Goal: Transaction & Acquisition: Purchase product/service

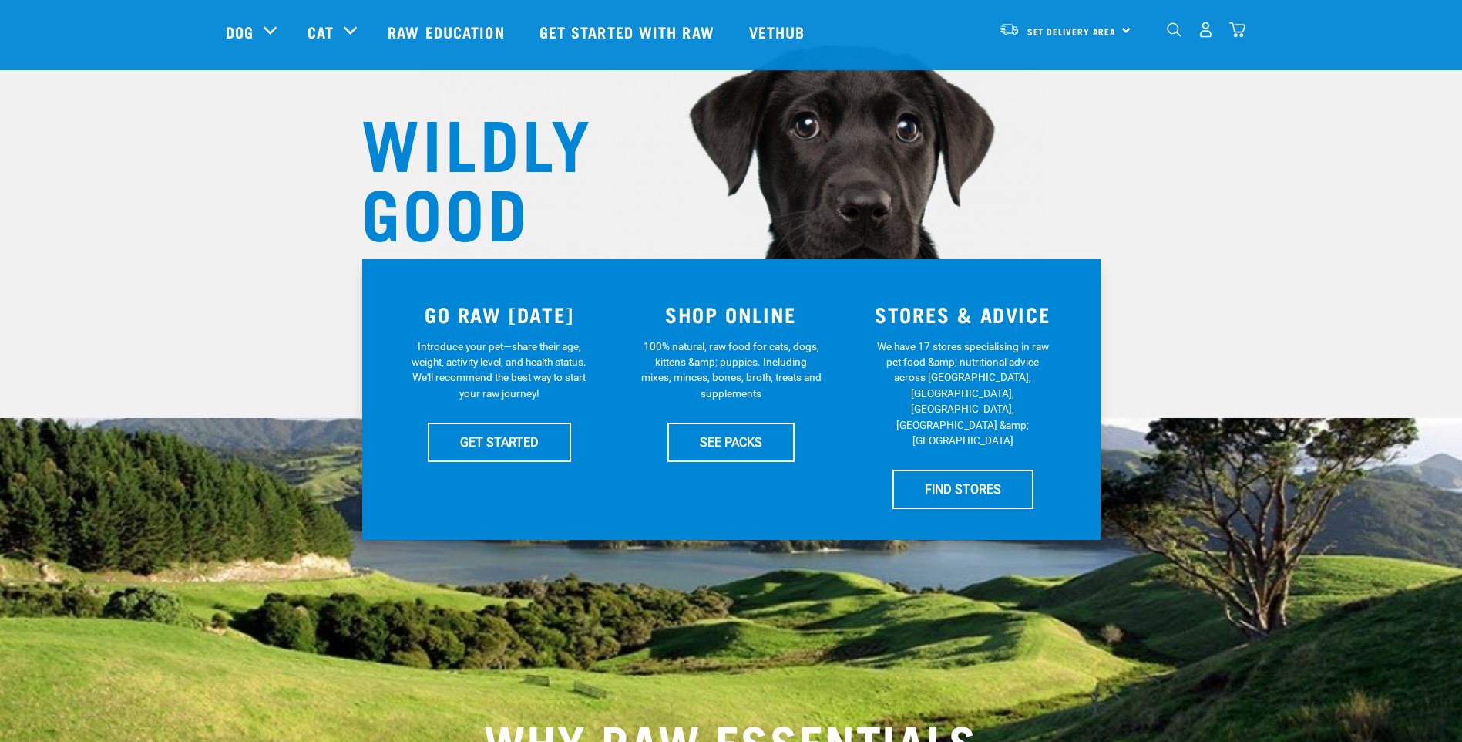
scroll to position [154, 0]
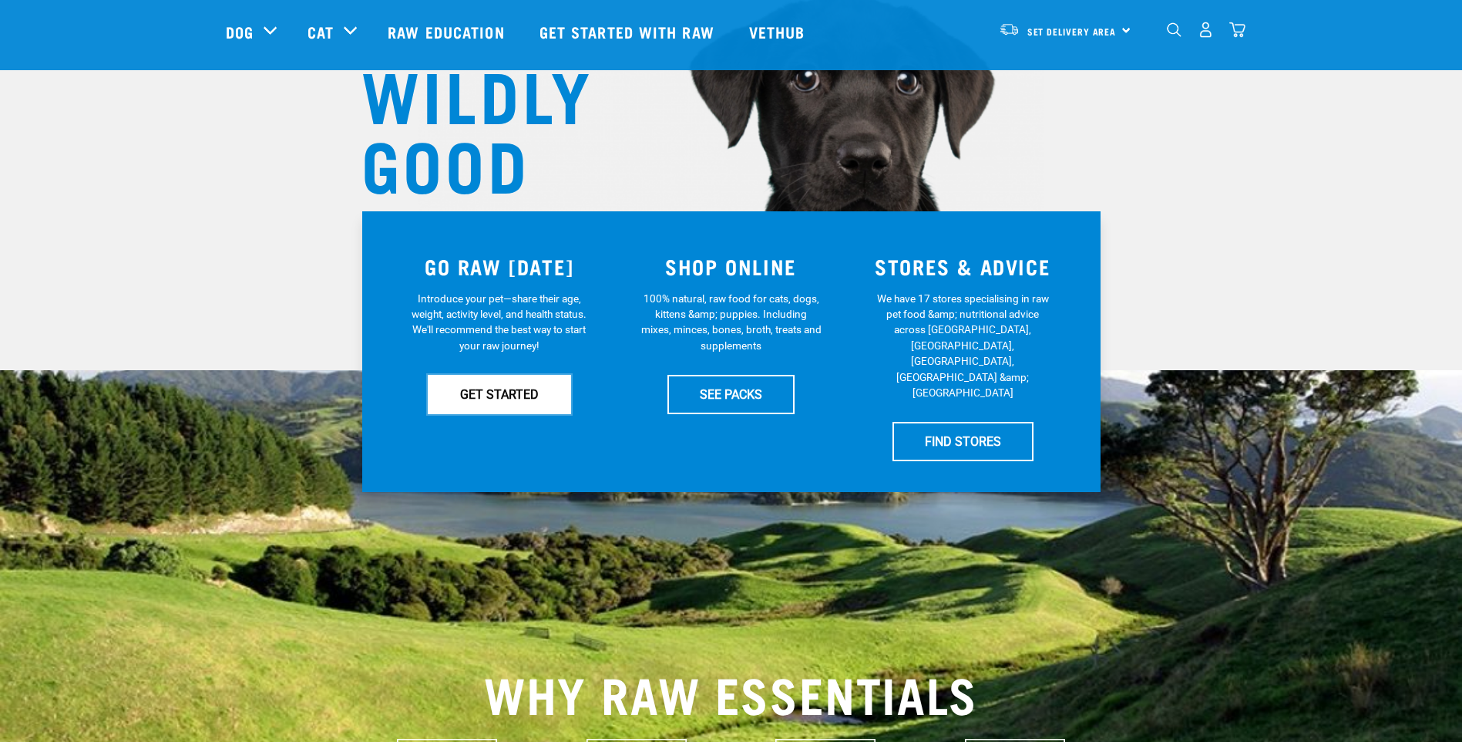
click at [501, 402] on link "GET STARTED" at bounding box center [499, 394] width 143 height 39
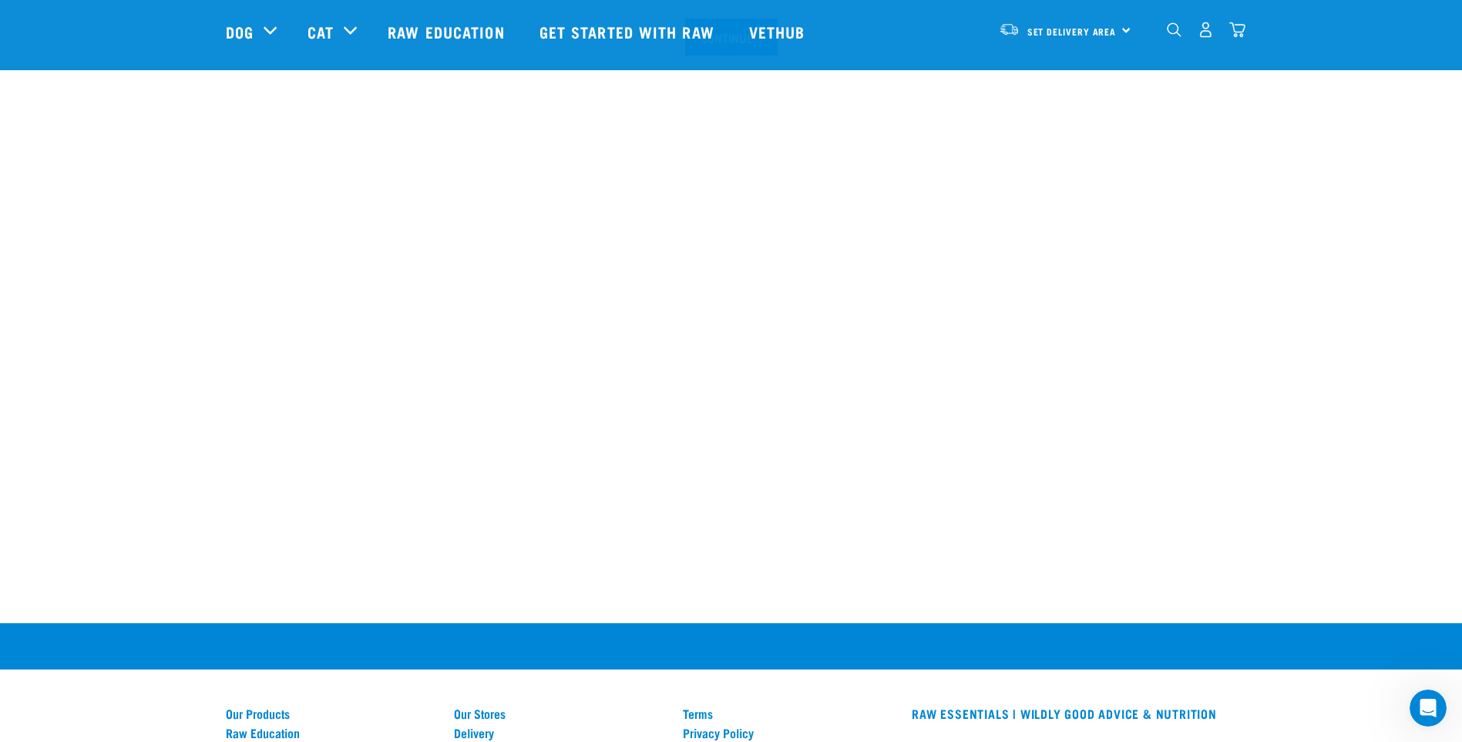
scroll to position [1812, 0]
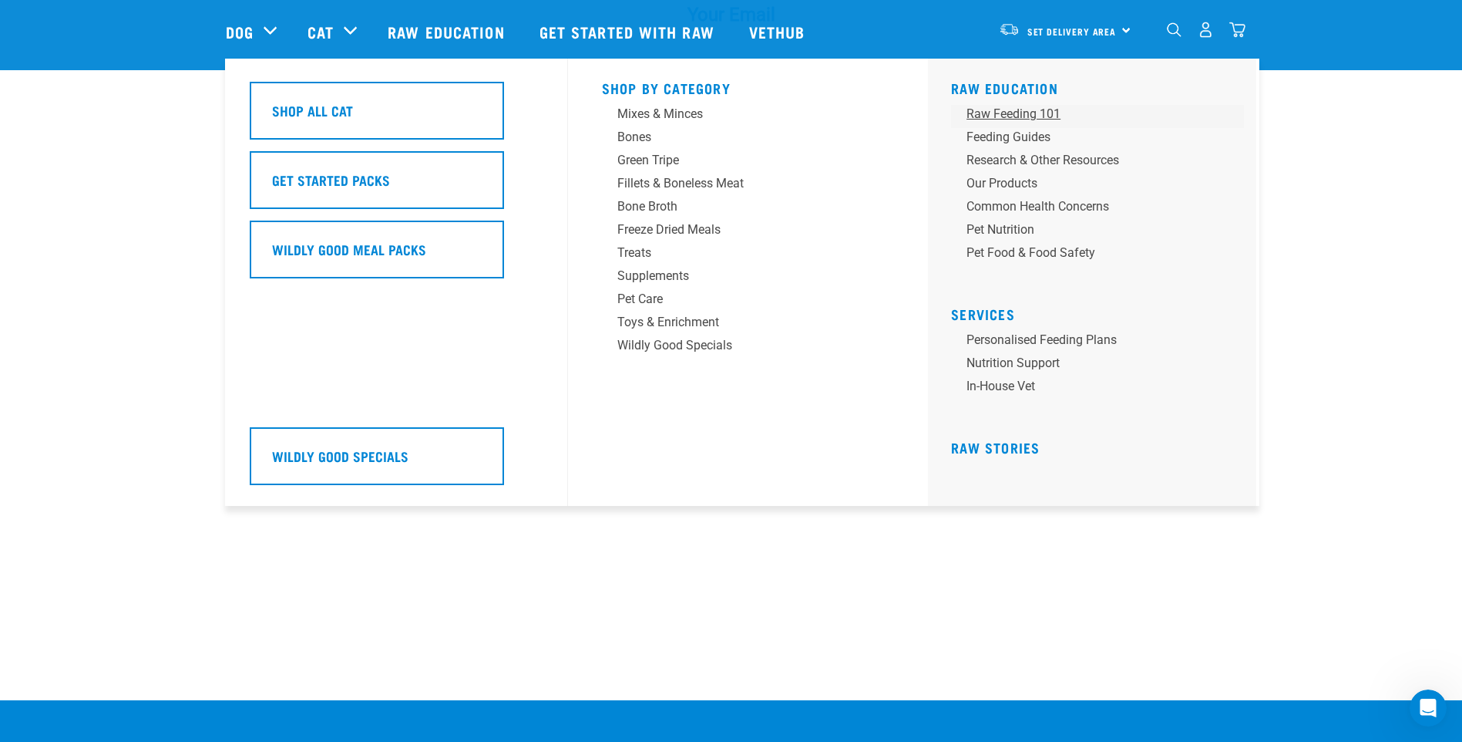
click at [1016, 114] on div "Raw Feeding 101" at bounding box center [1087, 114] width 240 height 18
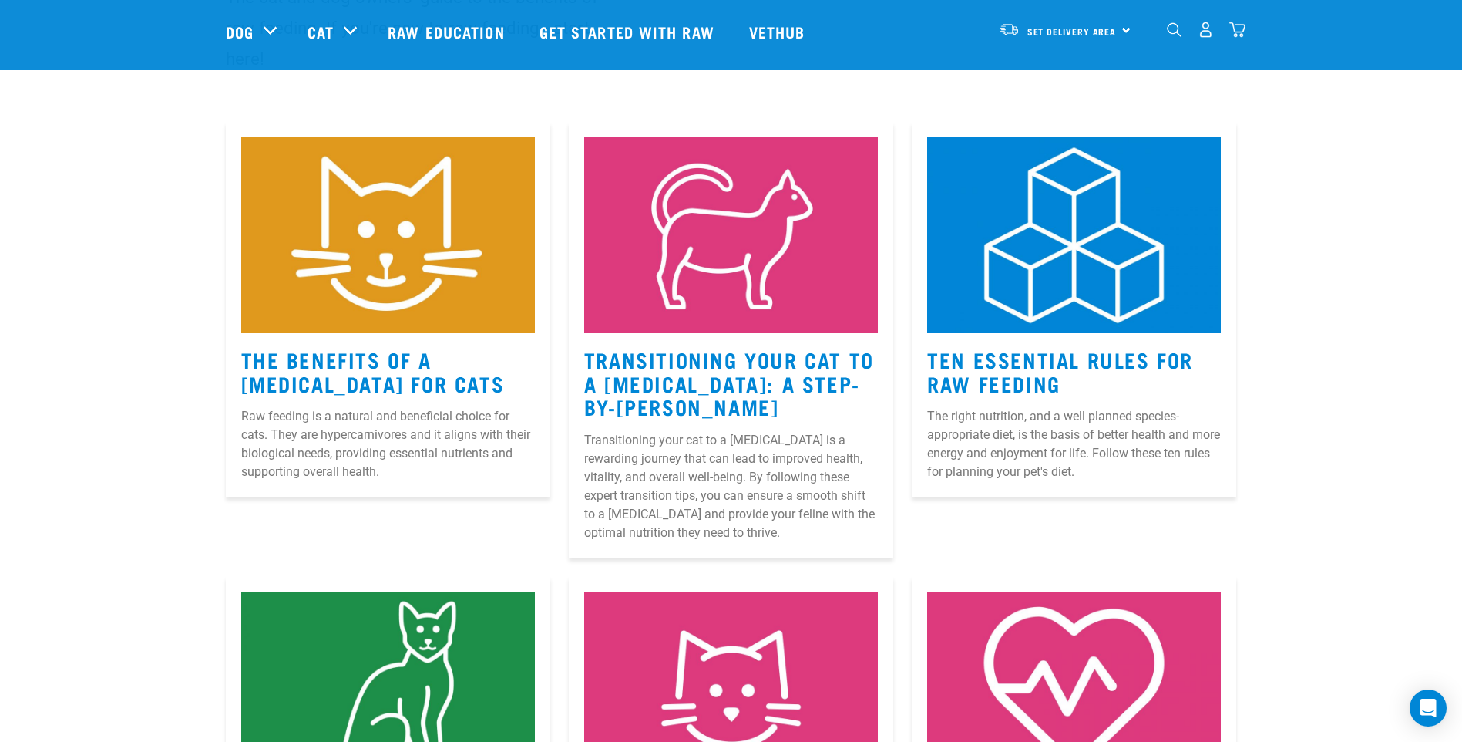
scroll to position [154, 0]
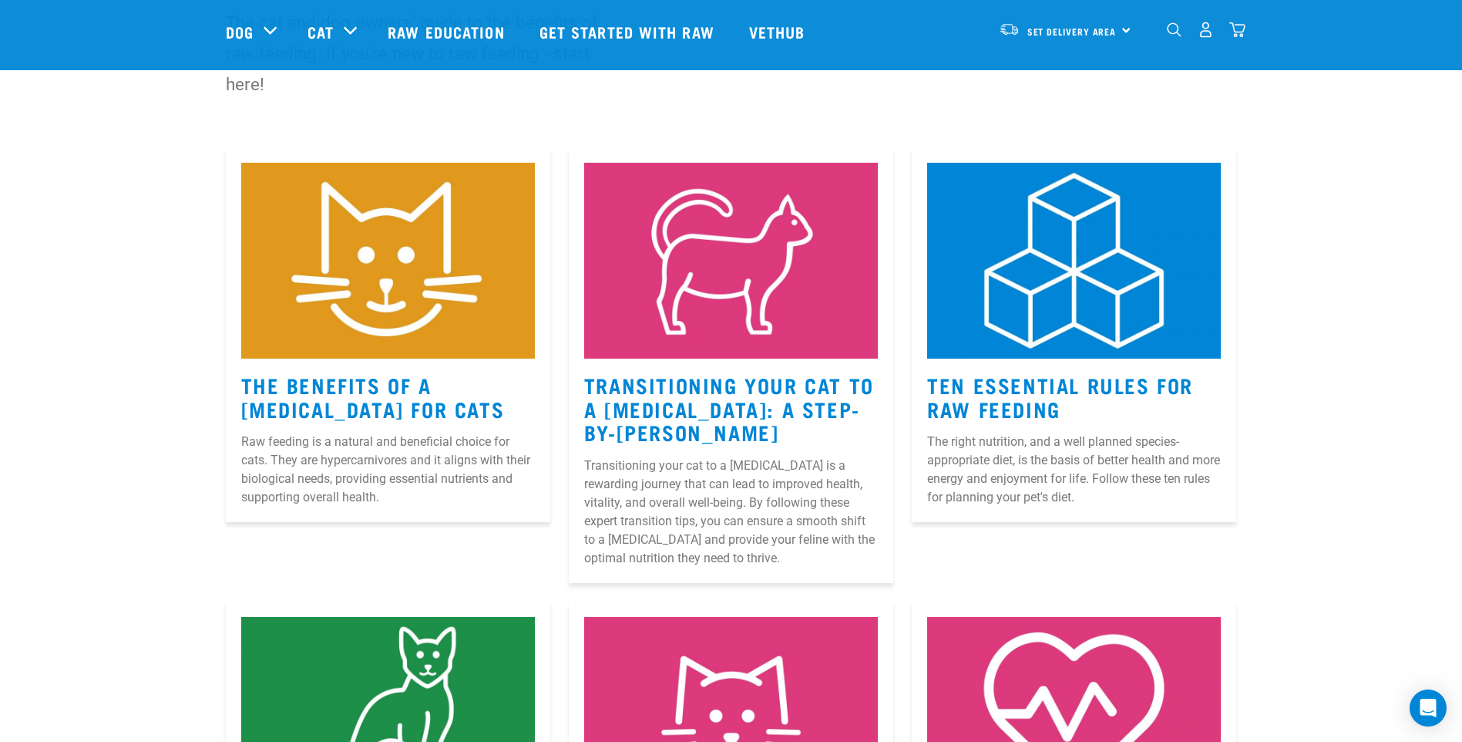
click at [368, 291] on img at bounding box center [388, 261] width 294 height 196
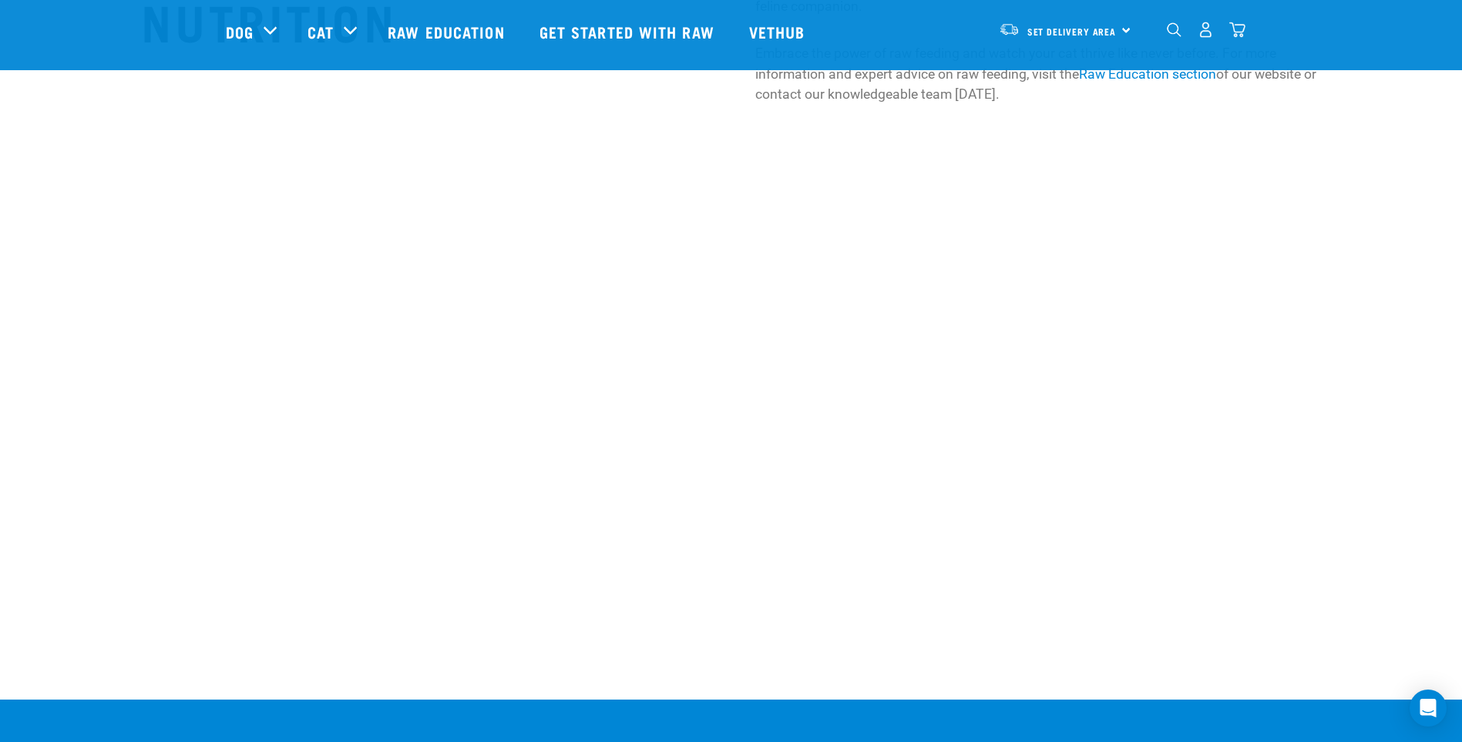
scroll to position [2698, 0]
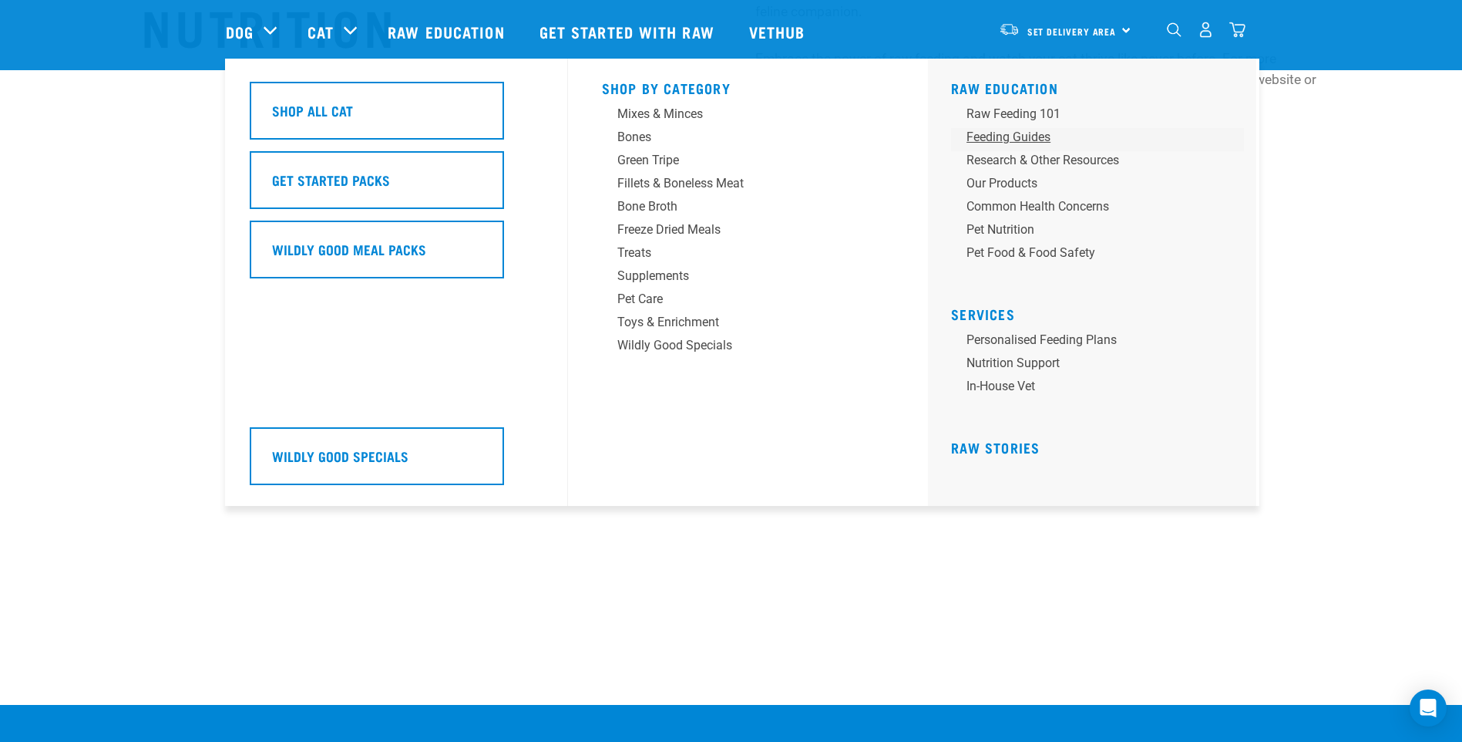
click at [1032, 141] on div "Feeding Guides" at bounding box center [1087, 137] width 240 height 18
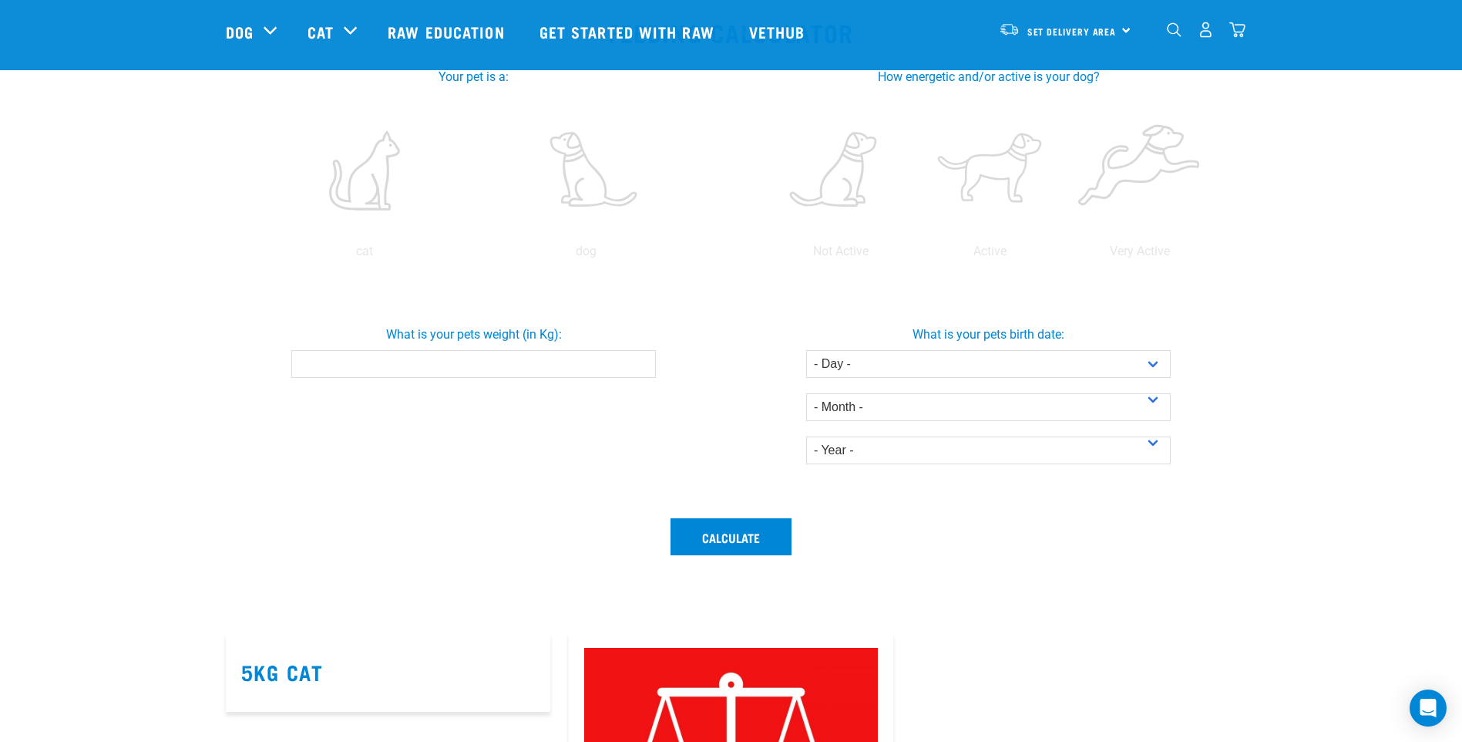
scroll to position [231, 0]
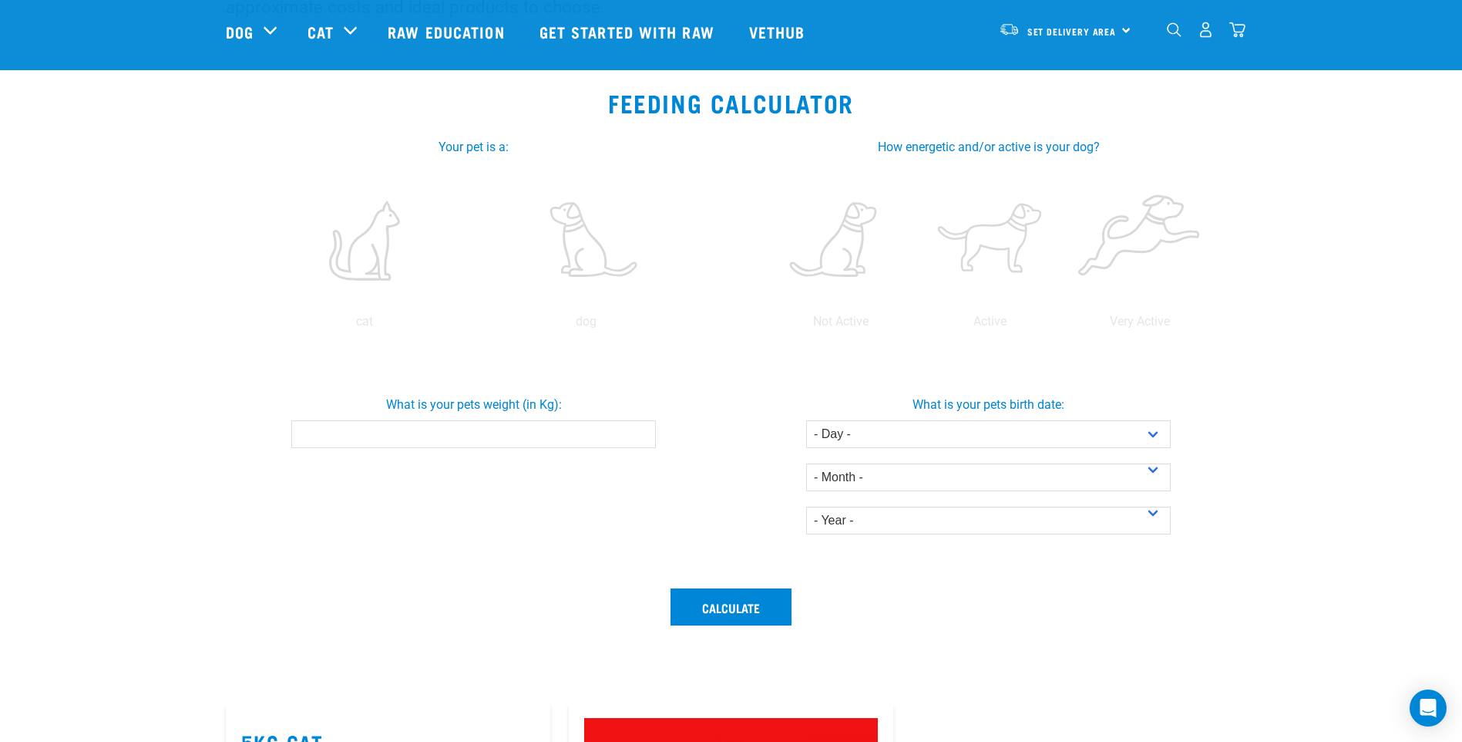
click at [569, 427] on input "What is your pets weight (in Kg):" at bounding box center [473, 434] width 365 height 28
type input "3"
click at [362, 257] on label at bounding box center [364, 240] width 215 height 131
click at [254, 325] on input "radio" at bounding box center [254, 325] width 0 height 0
click at [699, 602] on button "Calculate" at bounding box center [731, 606] width 121 height 37
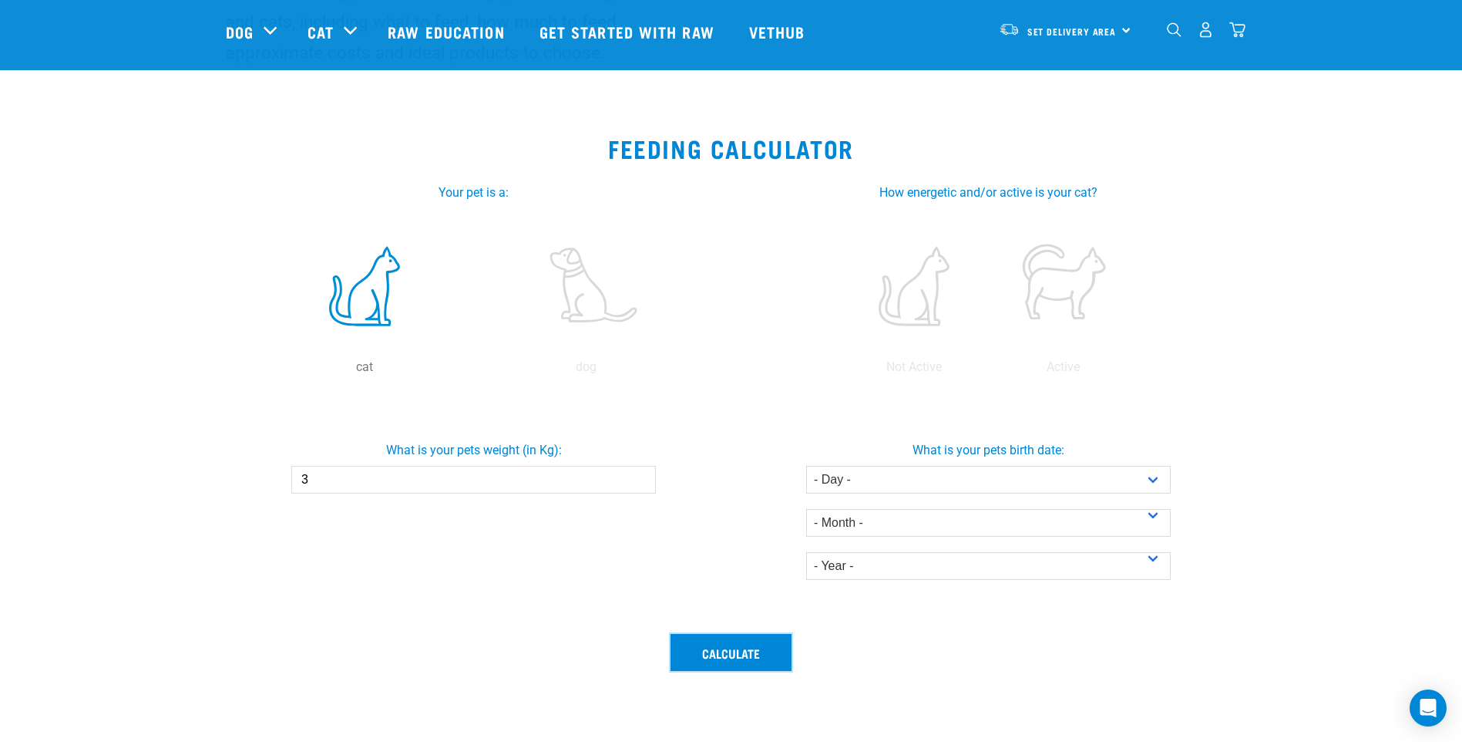
scroll to position [154, 0]
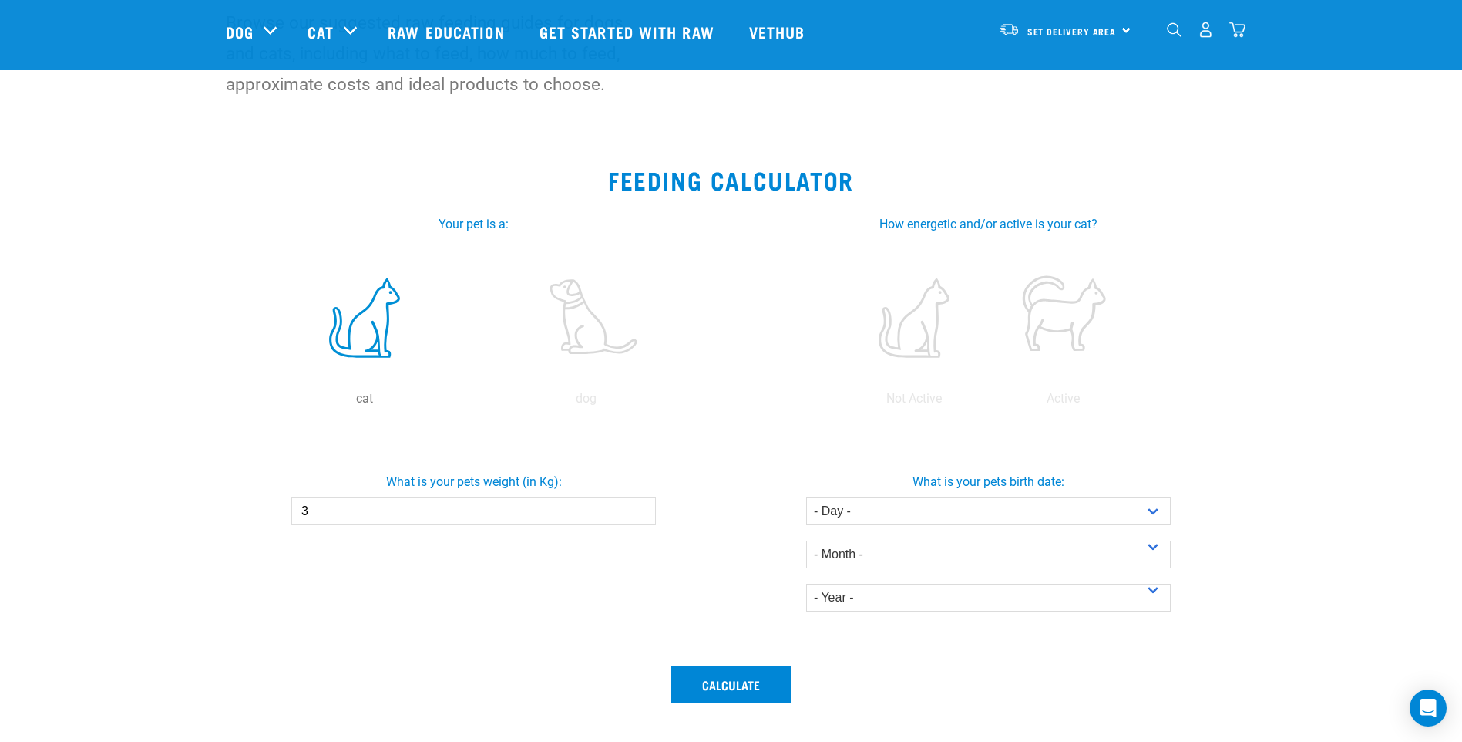
click at [493, 518] on input "3" at bounding box center [473, 511] width 365 height 28
click at [711, 690] on button "Calculate" at bounding box center [731, 683] width 121 height 37
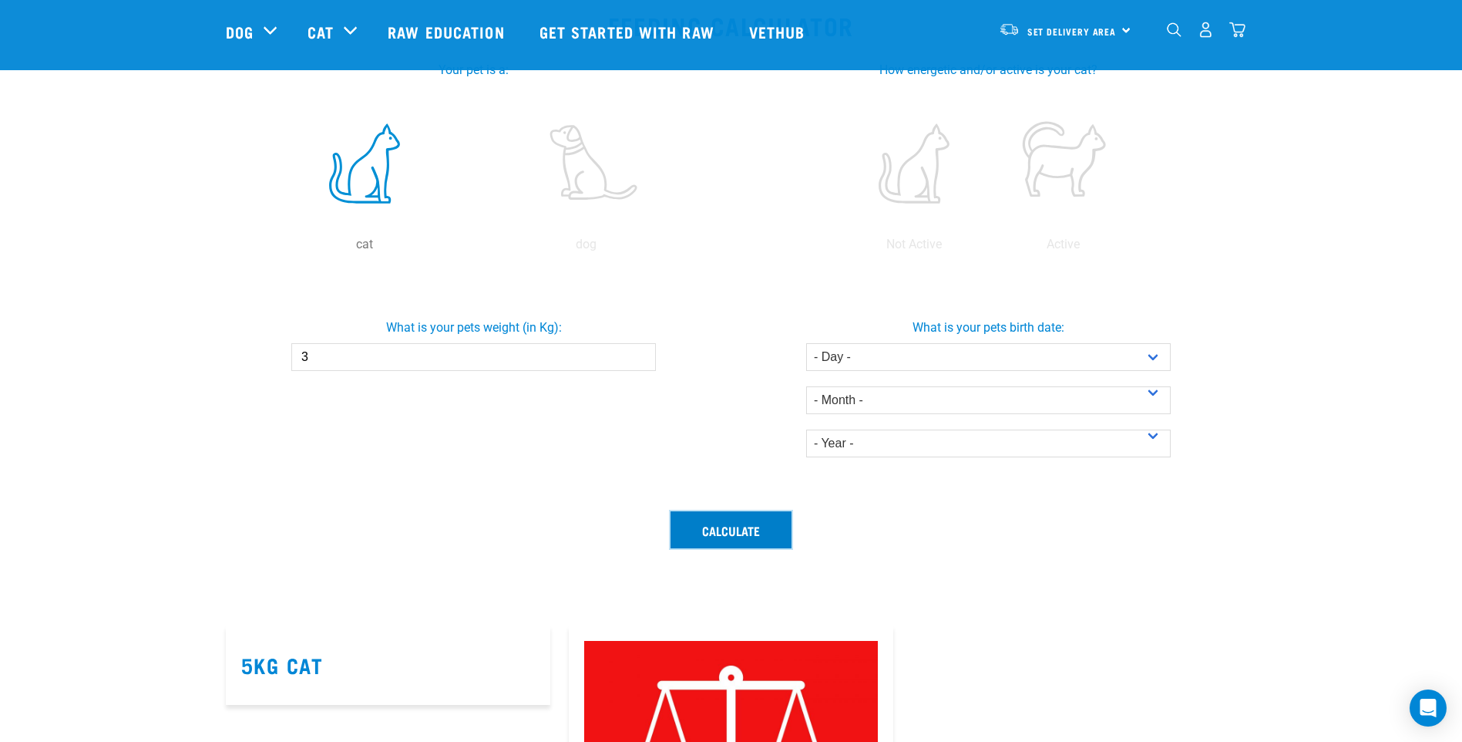
scroll to position [385, 0]
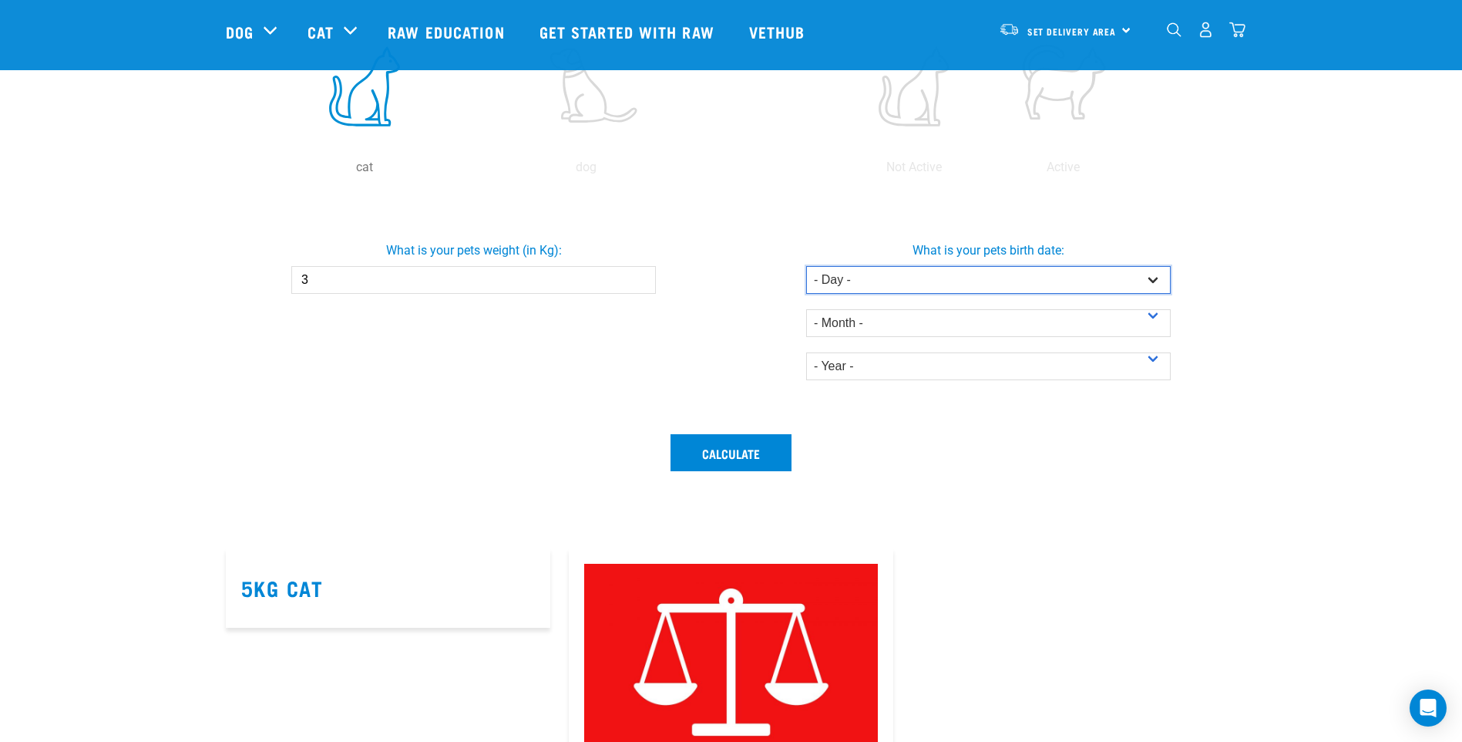
click at [1023, 284] on select "- Day - 1 2 3 4 5 6 7 8 9 10 11 12 13 14 15 16 17 18 19 20 21 22 23 24 25 26 27" at bounding box center [988, 280] width 365 height 28
select select "5"
click at [806, 266] on select "- Day - 1 2 3 4 5 6 7 8 9 10 11 12 13 14 15 16 17 18 19 20 21 22 23 24 25 26 27" at bounding box center [988, 280] width 365 height 28
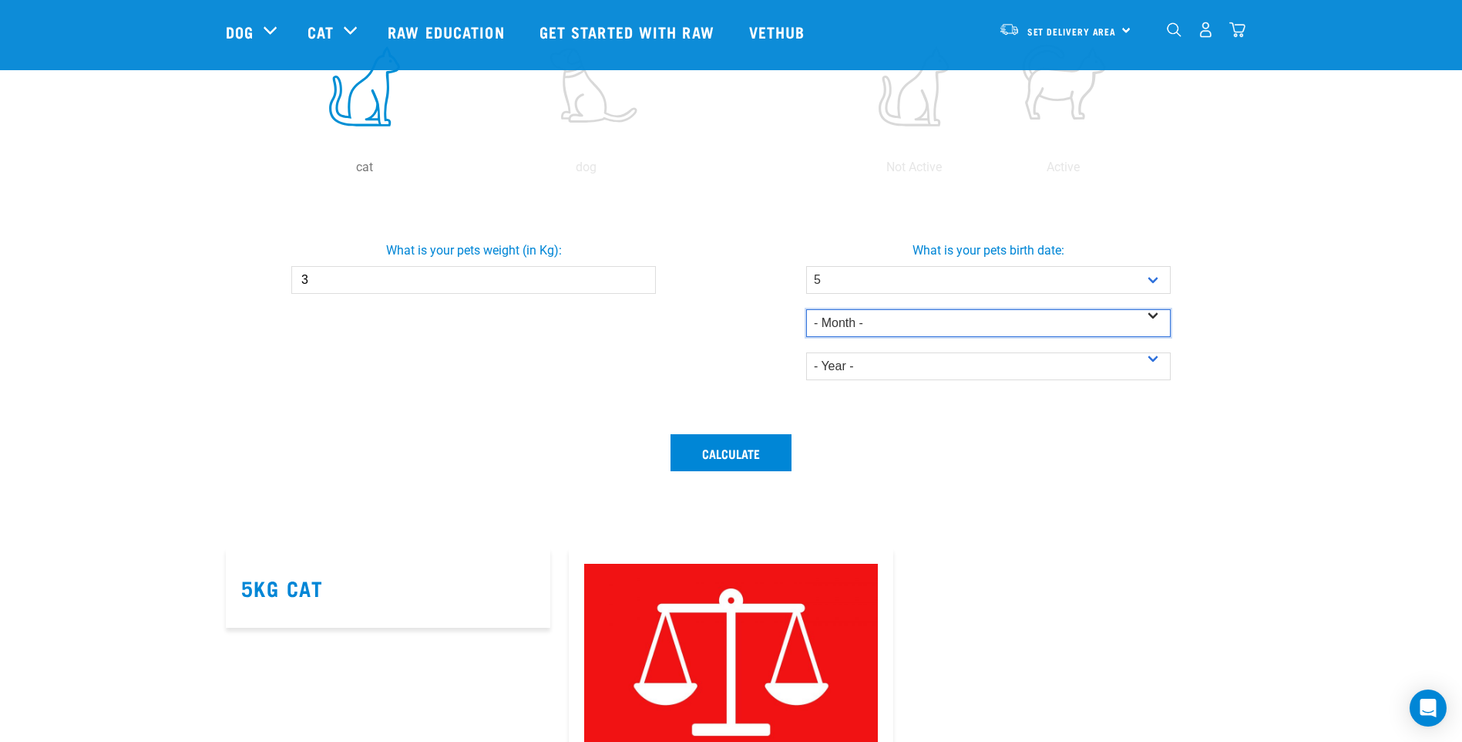
click at [925, 319] on select "- Month - January February March April May June July August September October N…" at bounding box center [988, 323] width 365 height 28
select select "February"
click at [806, 309] on select "- Month - January February March April May June July August September October N…" at bounding box center [988, 323] width 365 height 28
click at [867, 355] on select "- Year - 2025 2024 2023 2022 2021 2020 2019 2018 2017 2016 2015 2014" at bounding box center [988, 366] width 365 height 28
click at [806, 352] on select "- Year - 2025 2024 2023 2022 2021 2020 2019 2018 2017 2016 2015 2014" at bounding box center [988, 366] width 365 height 28
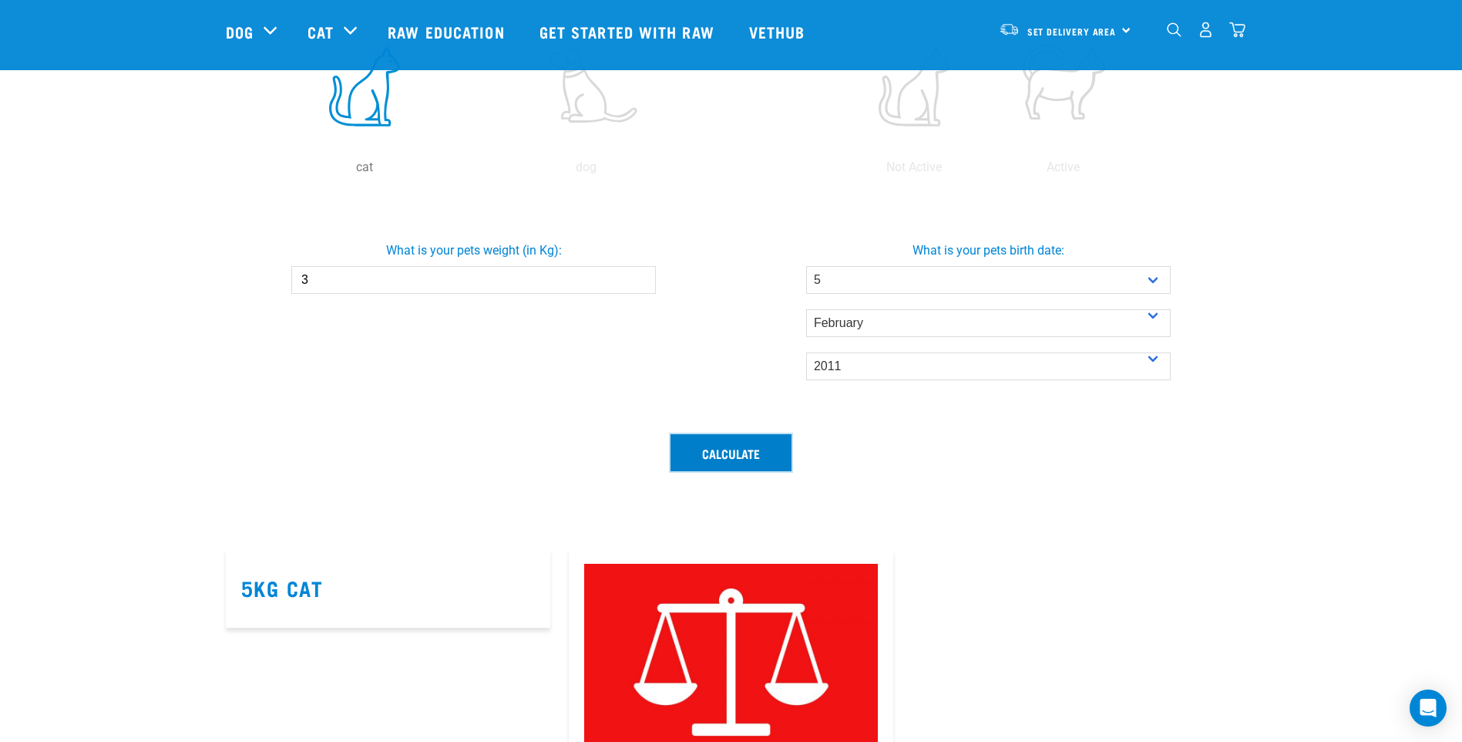
click at [747, 443] on button "Calculate" at bounding box center [731, 452] width 121 height 37
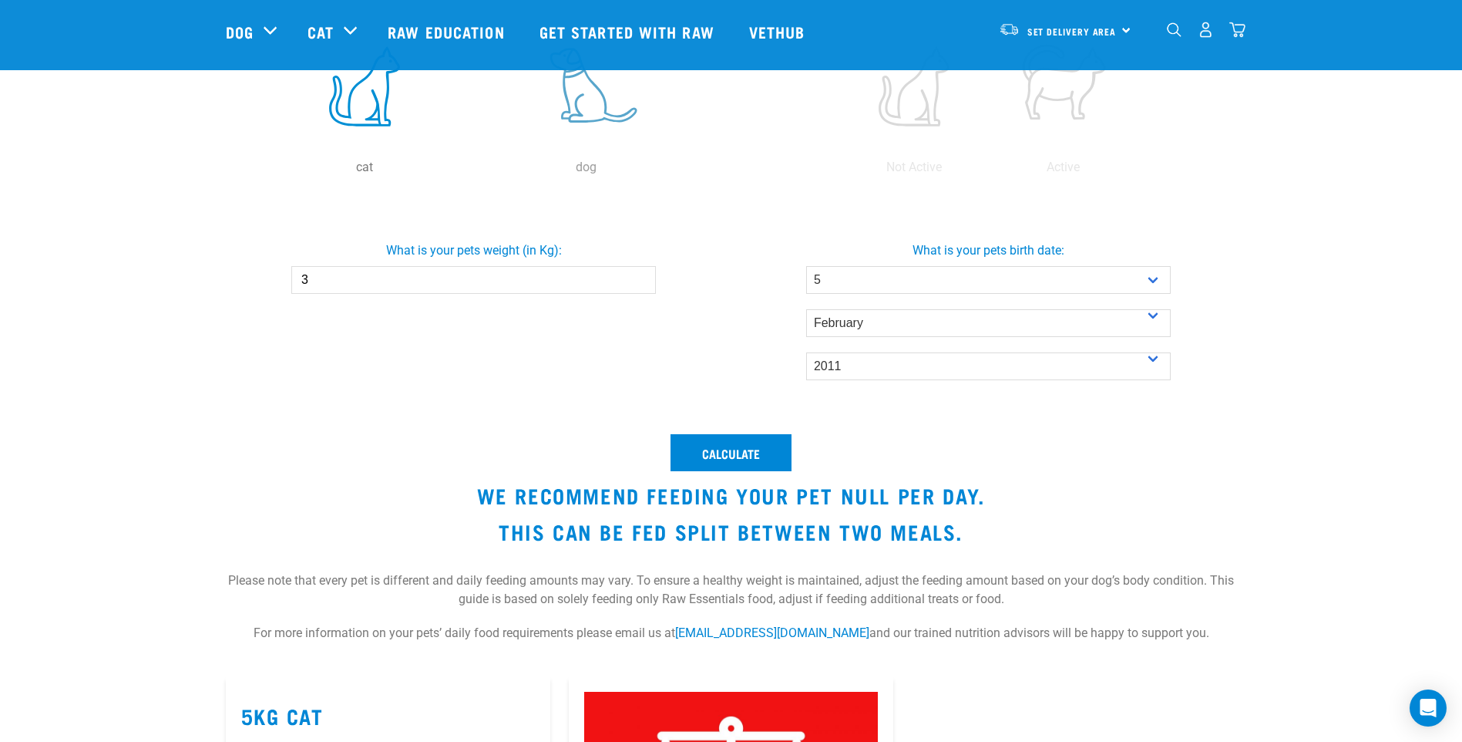
click at [568, 136] on label at bounding box center [586, 86] width 215 height 131
click at [476, 171] on input "radio" at bounding box center [476, 171] width 0 height 0
click at [700, 461] on button "Calculate" at bounding box center [731, 452] width 121 height 37
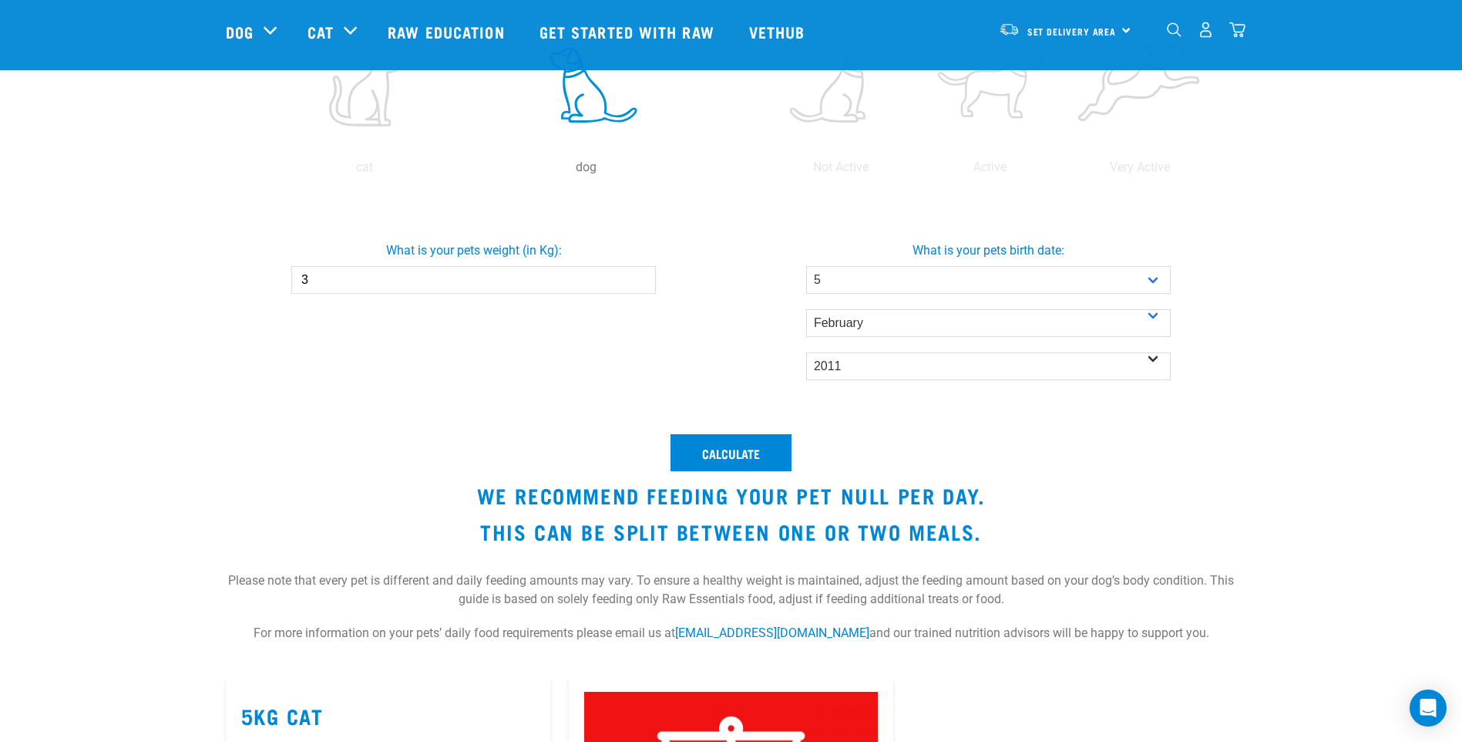
click at [890, 351] on div "- Year - 2025 2024 2023 2022 2021 2020 2019 2018 2017 2016 2015 2014 2013 2012 …" at bounding box center [988, 358] width 365 height 43
click at [883, 364] on select "- Year - 2025 2024 2023 2022 2021 2020 2019 2018 2017 2016 2015 2014" at bounding box center [988, 366] width 365 height 28
select select "2023"
click at [806, 352] on select "- Year - 2025 2024 2023 2022 2021 2020 2019 2018 2017 2016 2015 2014" at bounding box center [988, 366] width 365 height 28
click at [721, 440] on button "Calculate" at bounding box center [731, 452] width 121 height 37
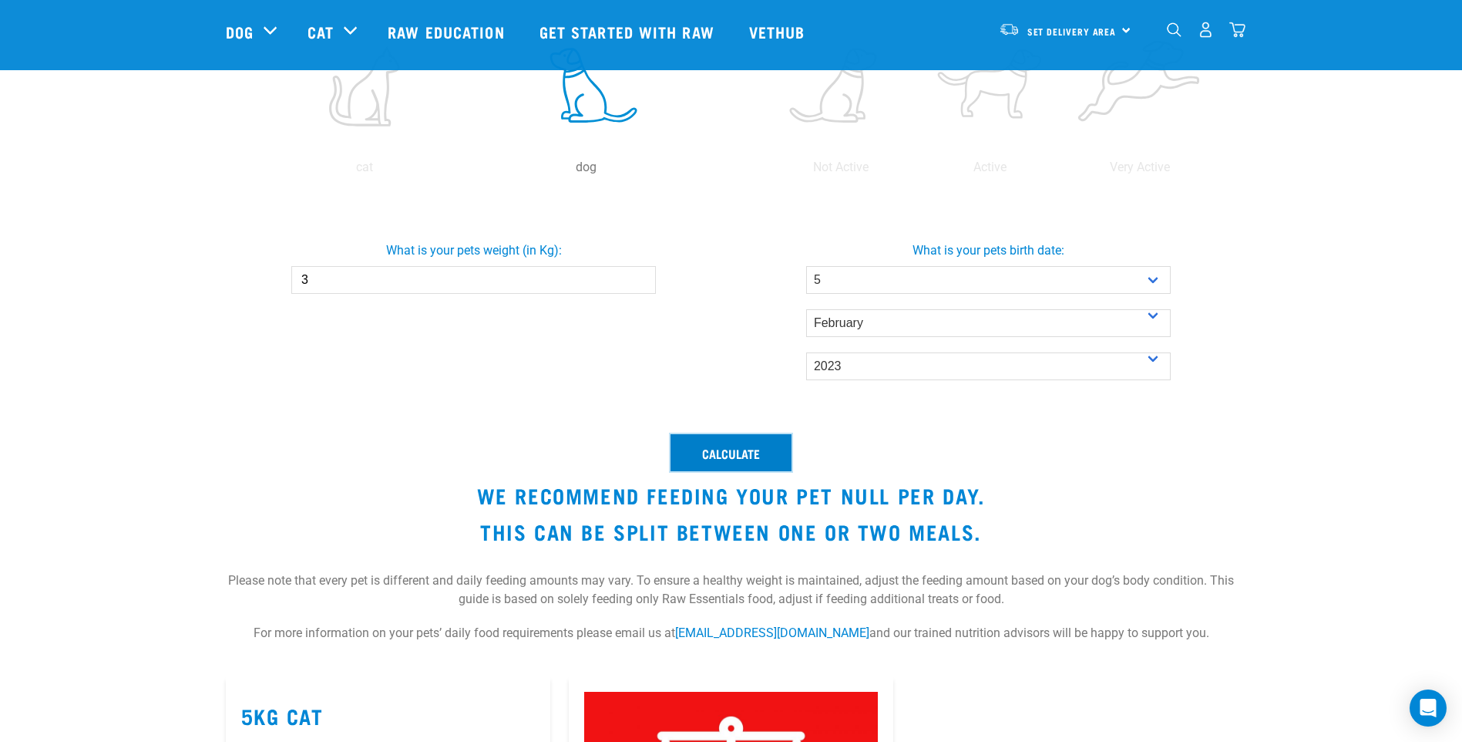
click at [741, 462] on button "Calculate" at bounding box center [731, 452] width 121 height 37
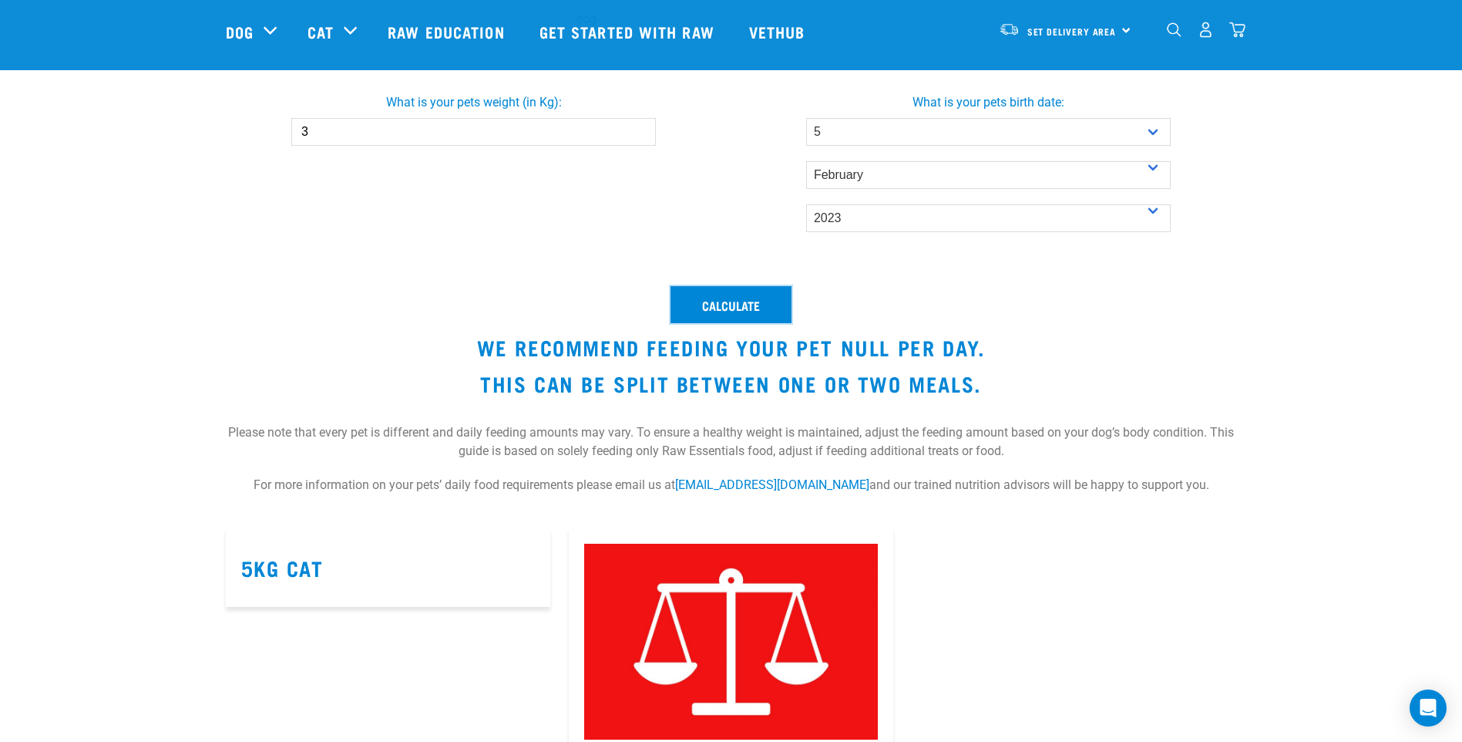
scroll to position [540, 0]
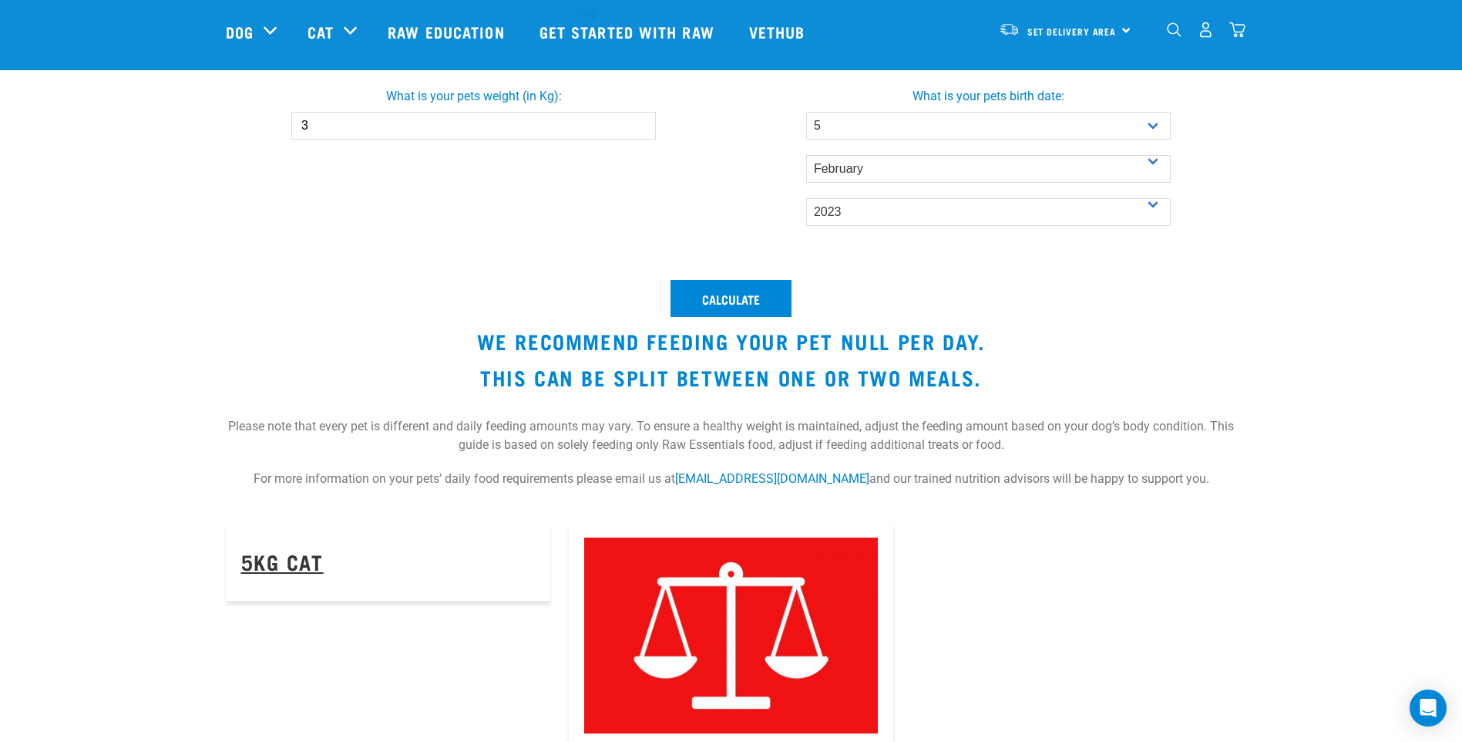
click at [302, 557] on link "5kg Cat" at bounding box center [282, 561] width 82 height 12
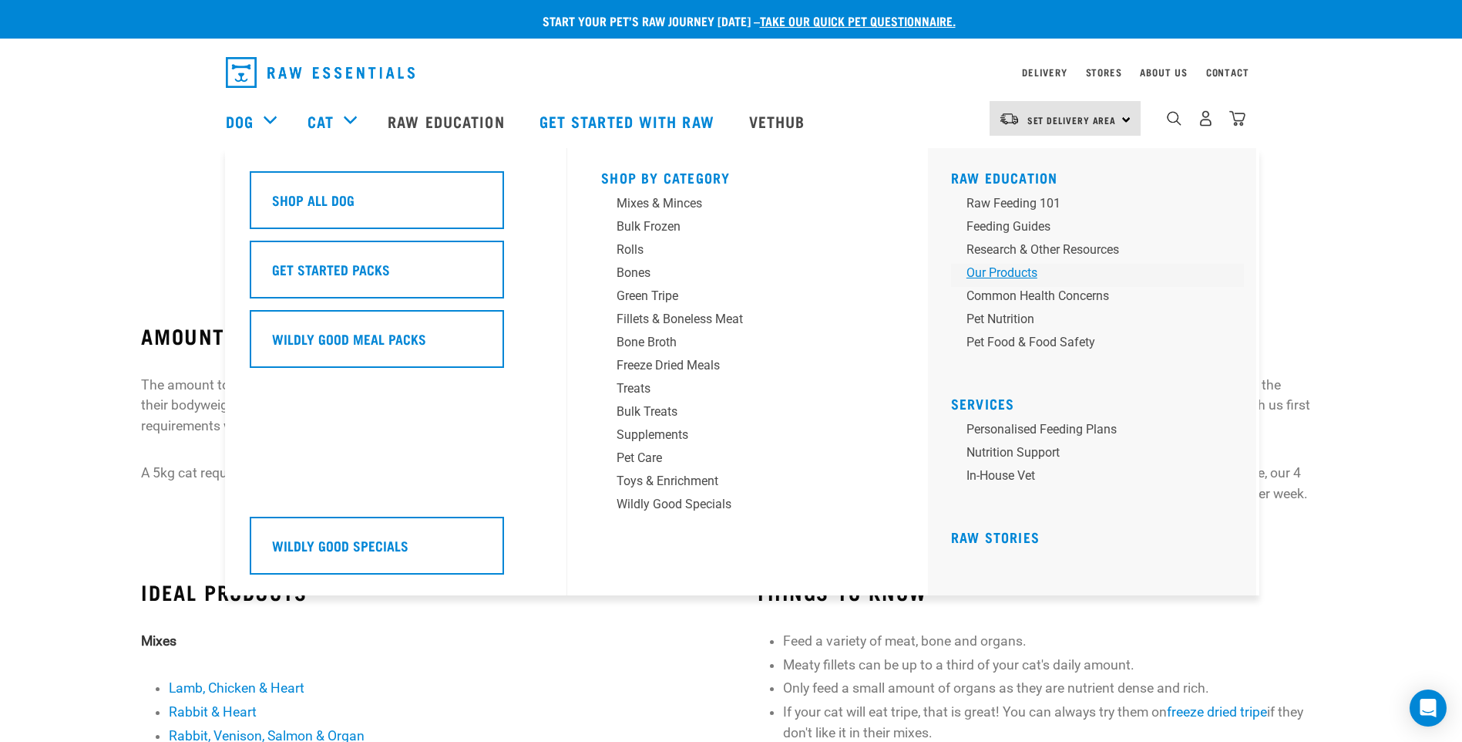
click at [997, 270] on div "Our Products" at bounding box center [1087, 273] width 240 height 18
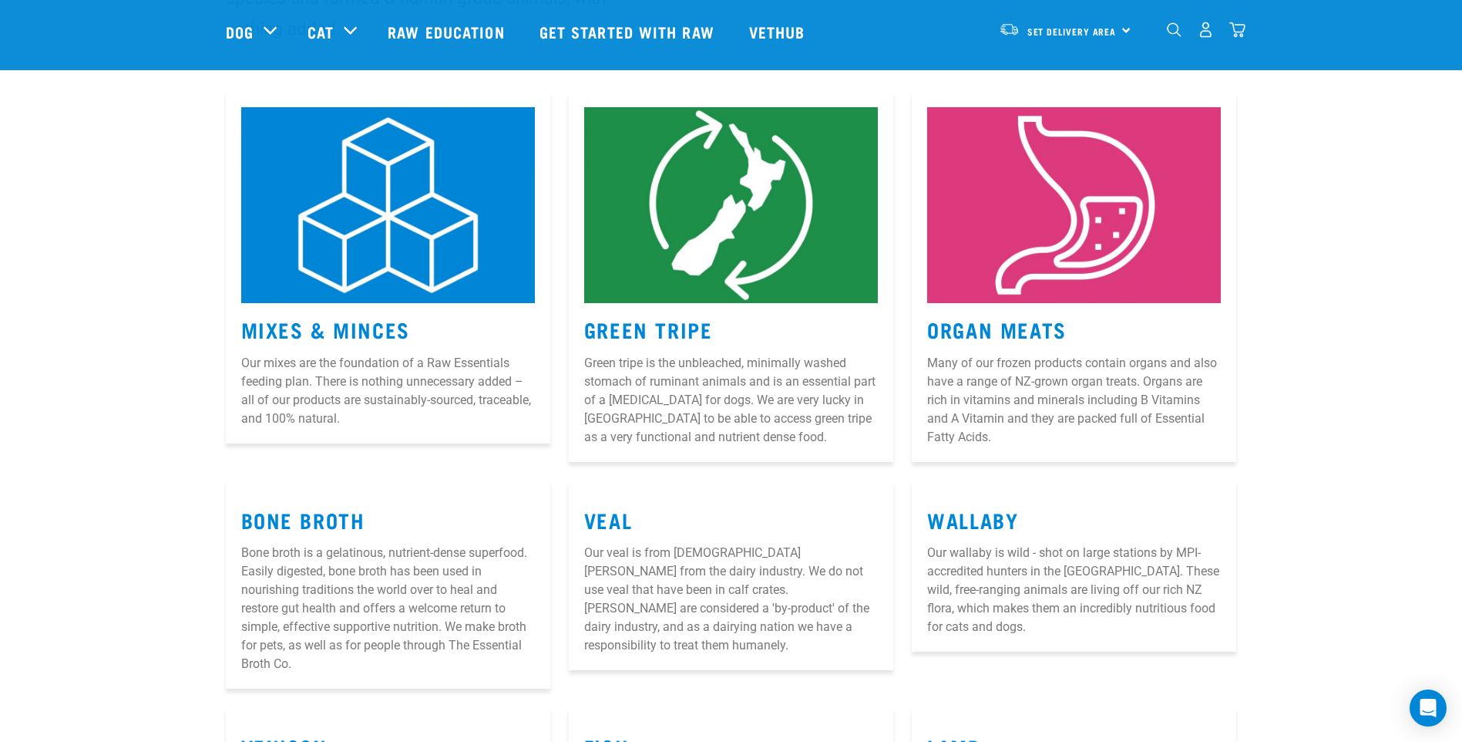
scroll to position [231, 0]
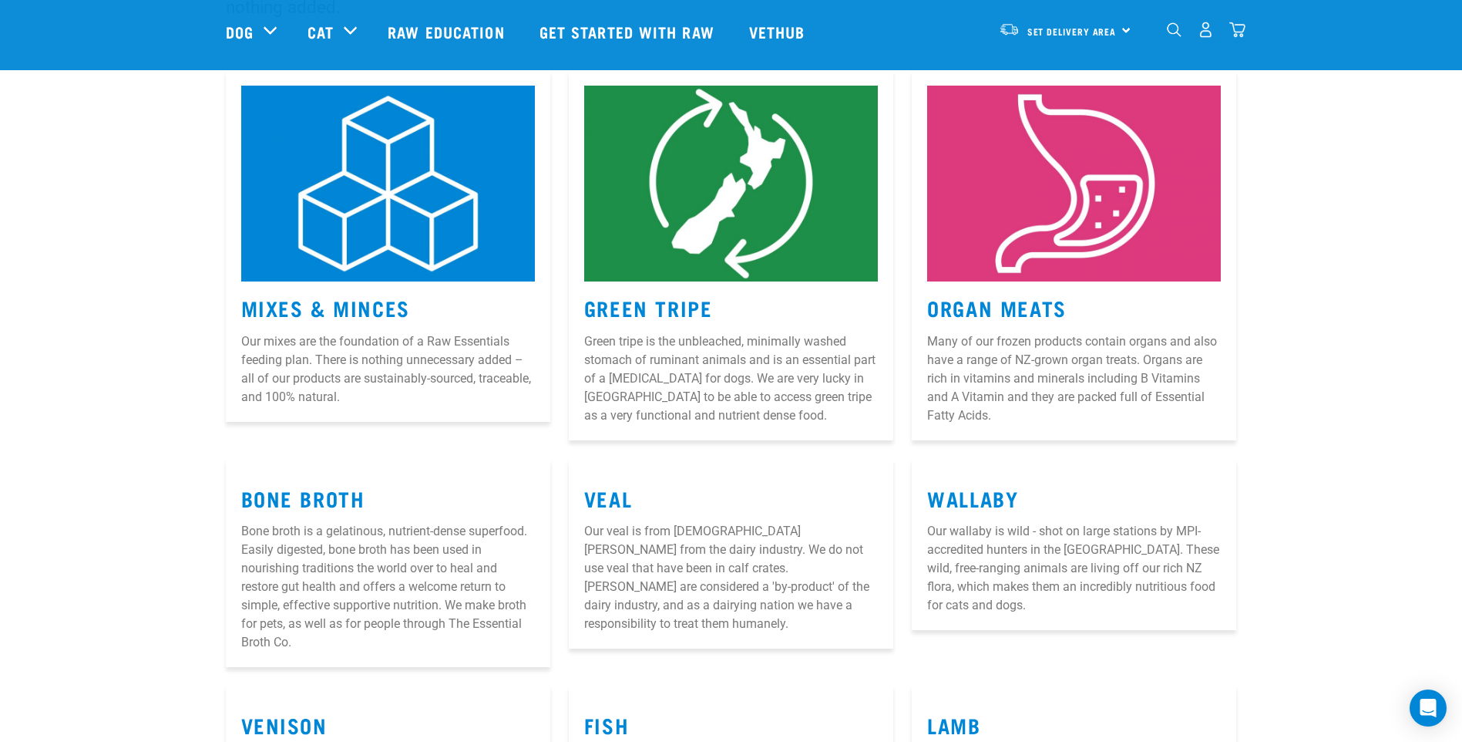
click at [1200, 275] on img at bounding box center [1074, 184] width 294 height 196
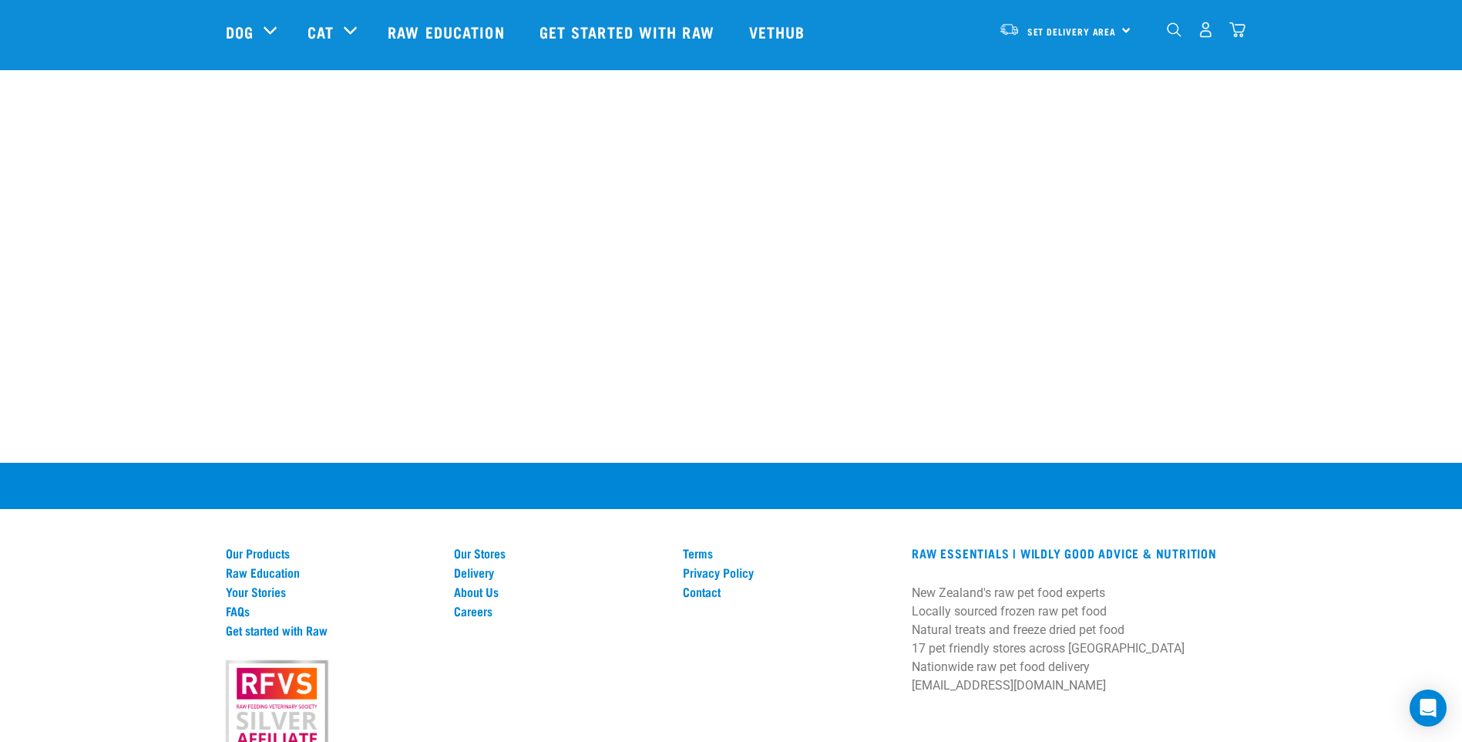
scroll to position [1795, 0]
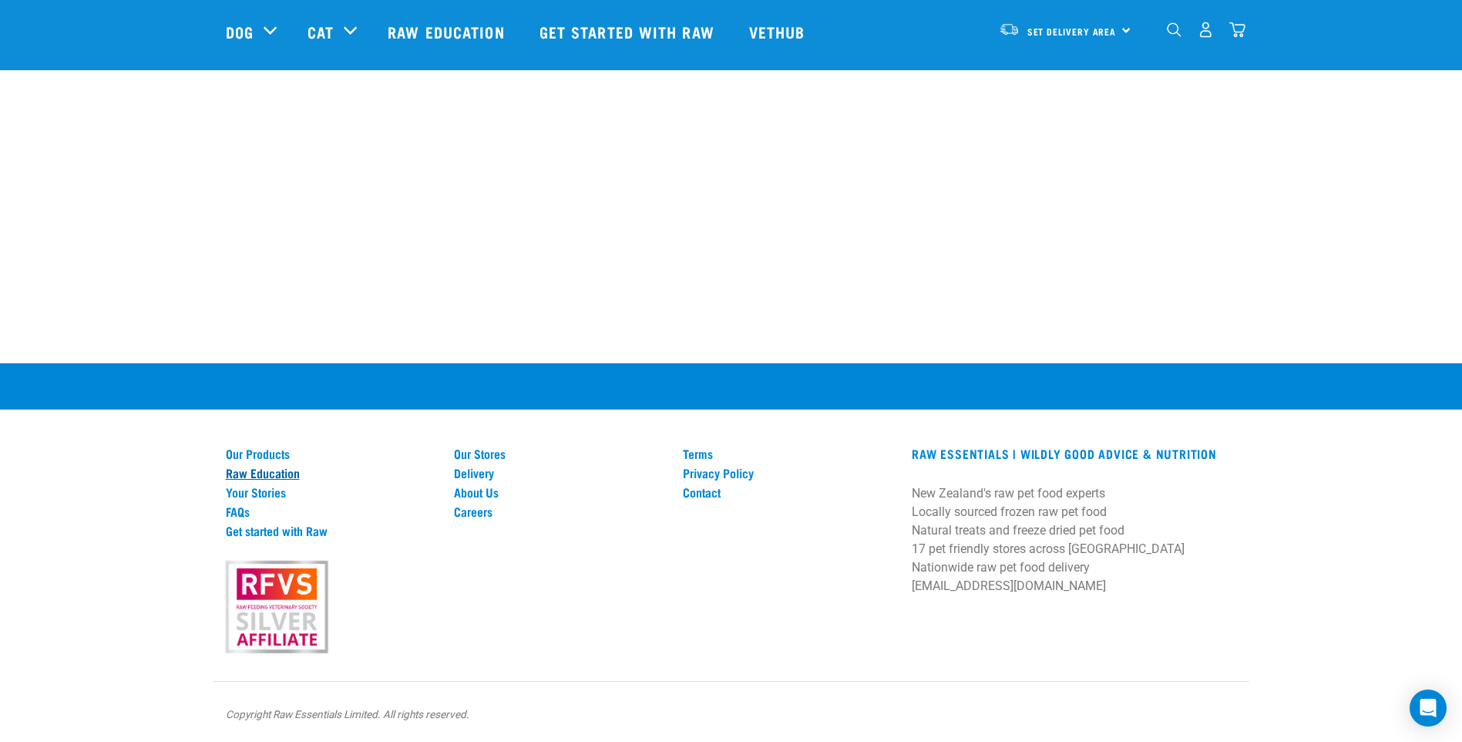
click at [278, 469] on link "Raw Education" at bounding box center [331, 473] width 210 height 14
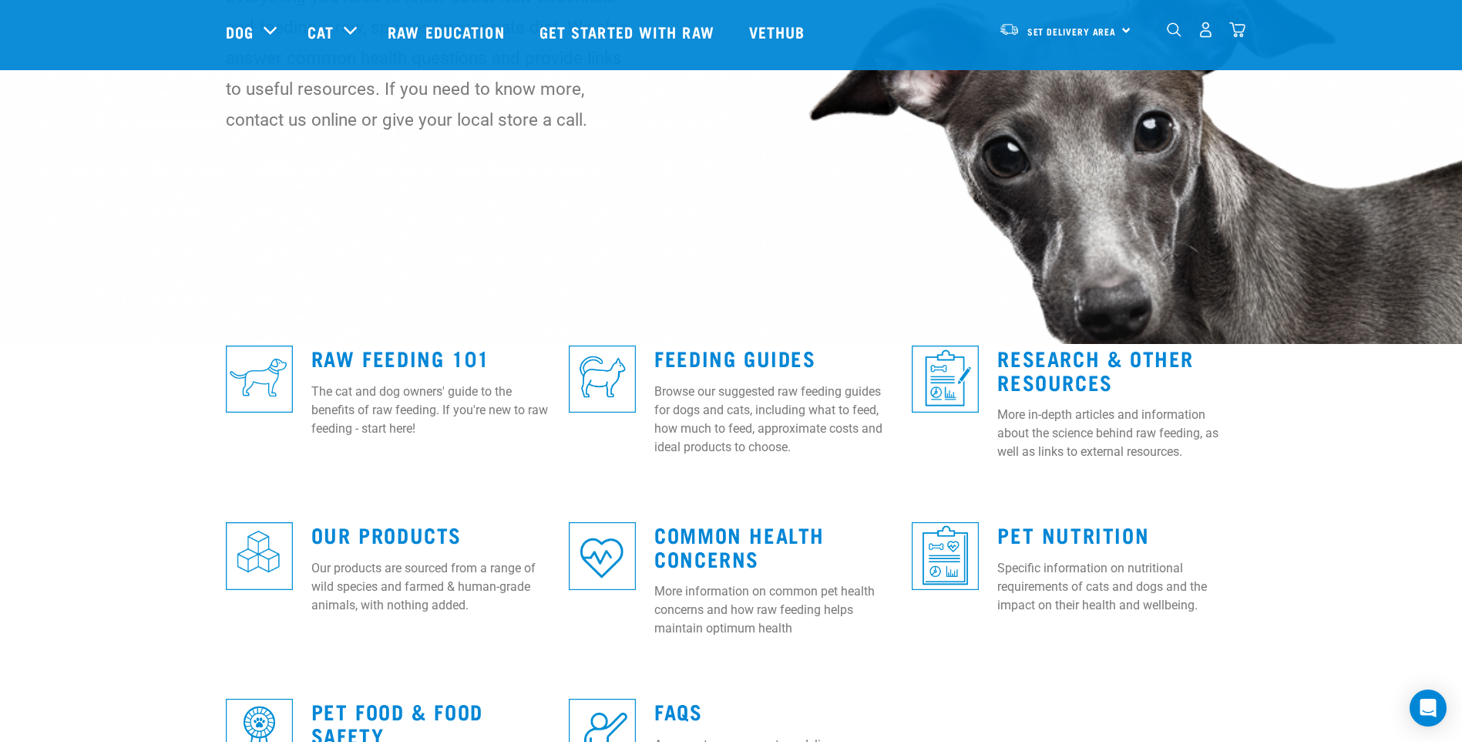
scroll to position [231, 0]
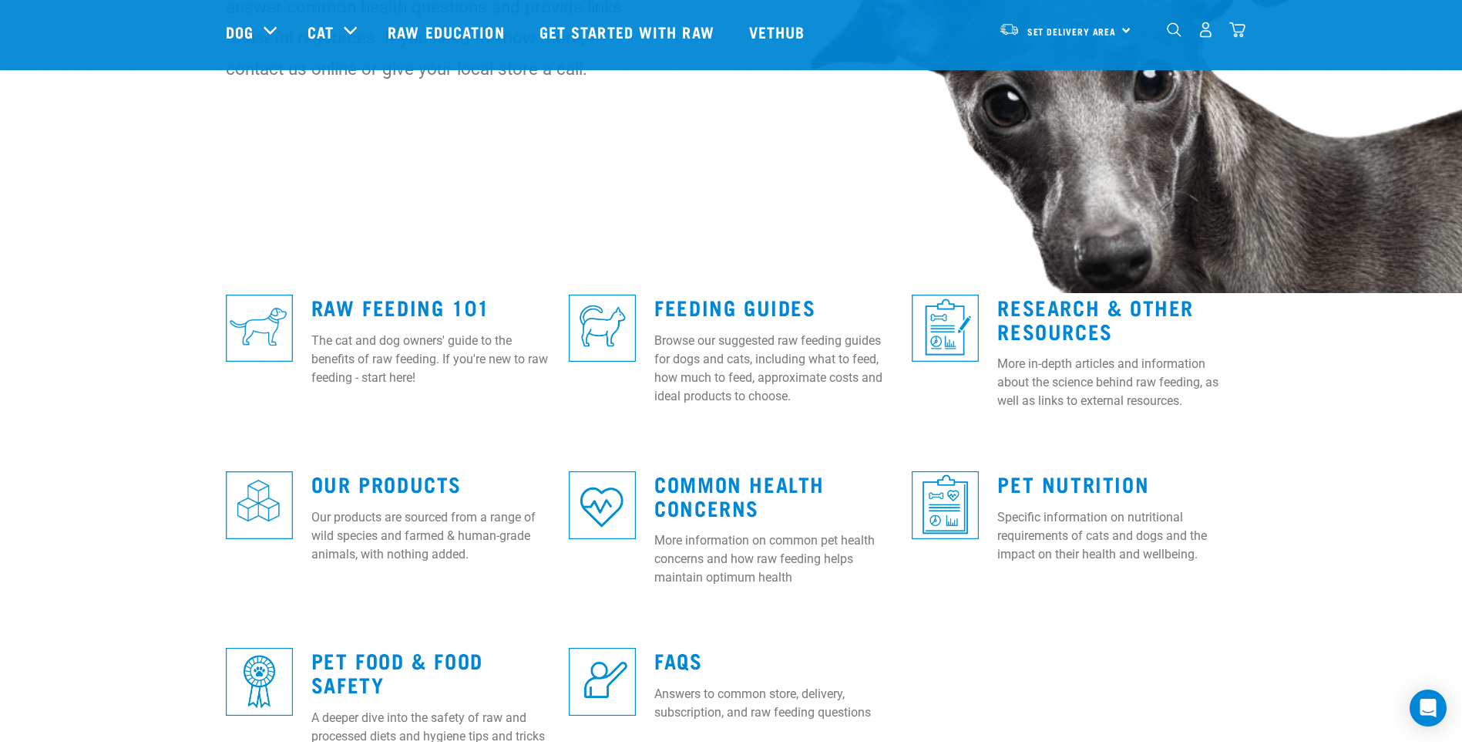
click at [331, 294] on div "Raw Feeding 101 The cat and dog owners' guide to the benefits of raw feeding. I…" at bounding box center [430, 337] width 257 height 126
click at [331, 301] on link "Raw Feeding 101" at bounding box center [400, 307] width 179 height 12
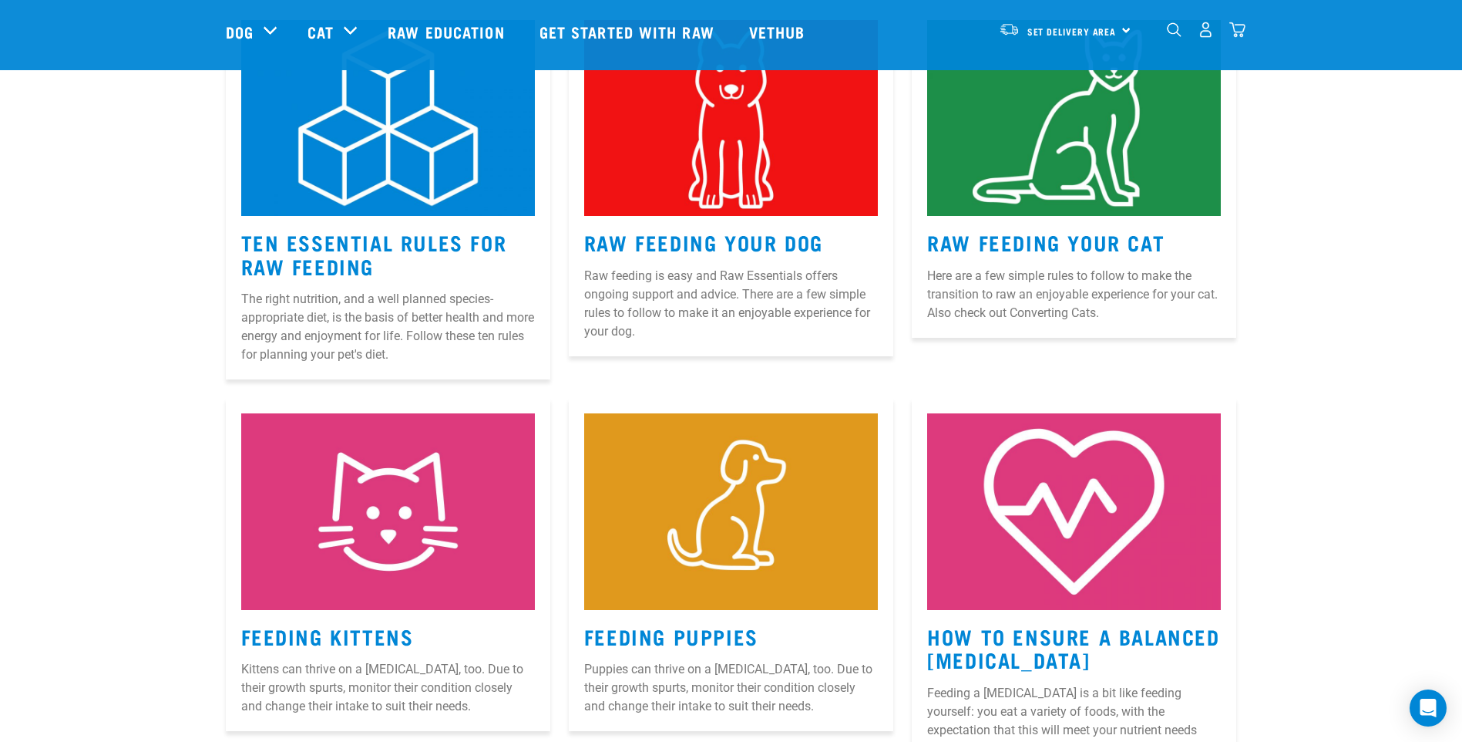
scroll to position [848, 0]
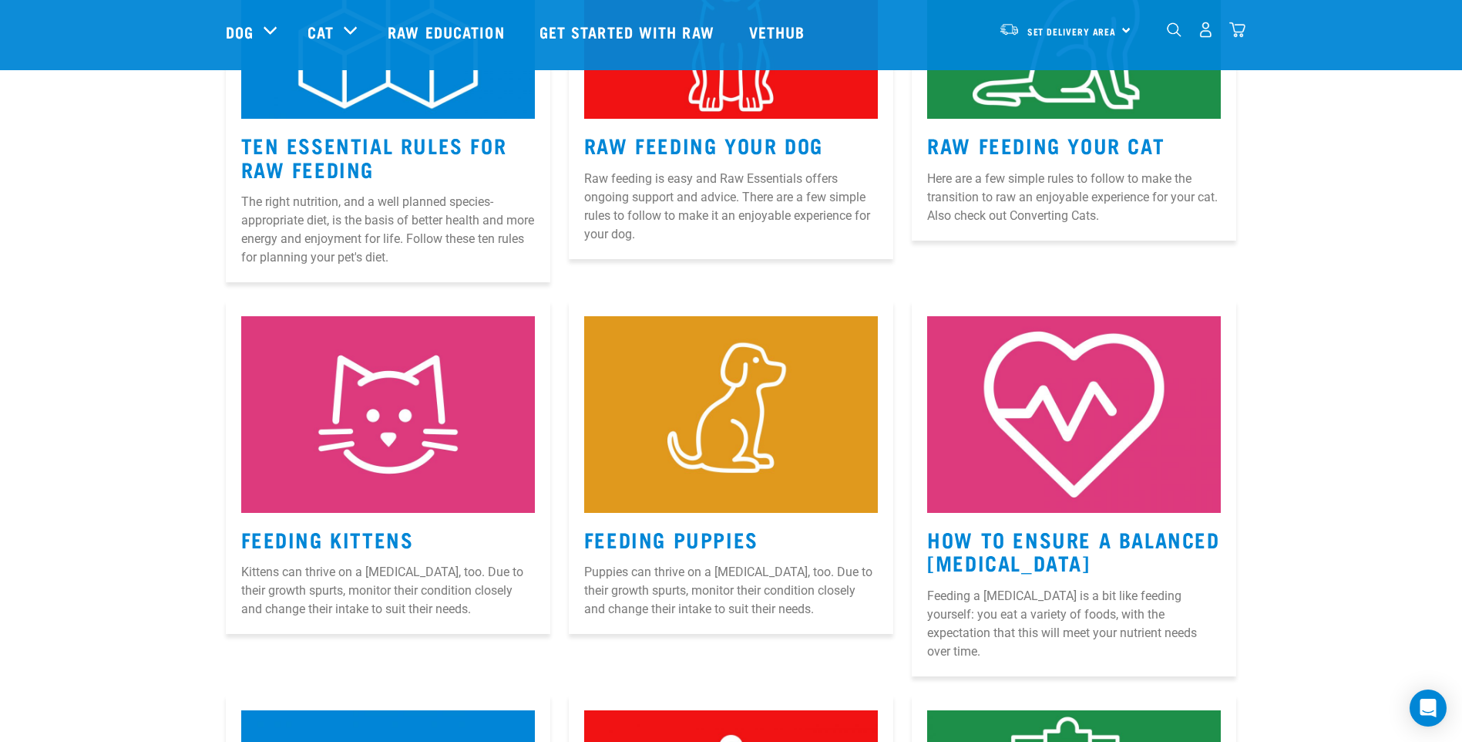
click at [688, 400] on img at bounding box center [731, 414] width 294 height 196
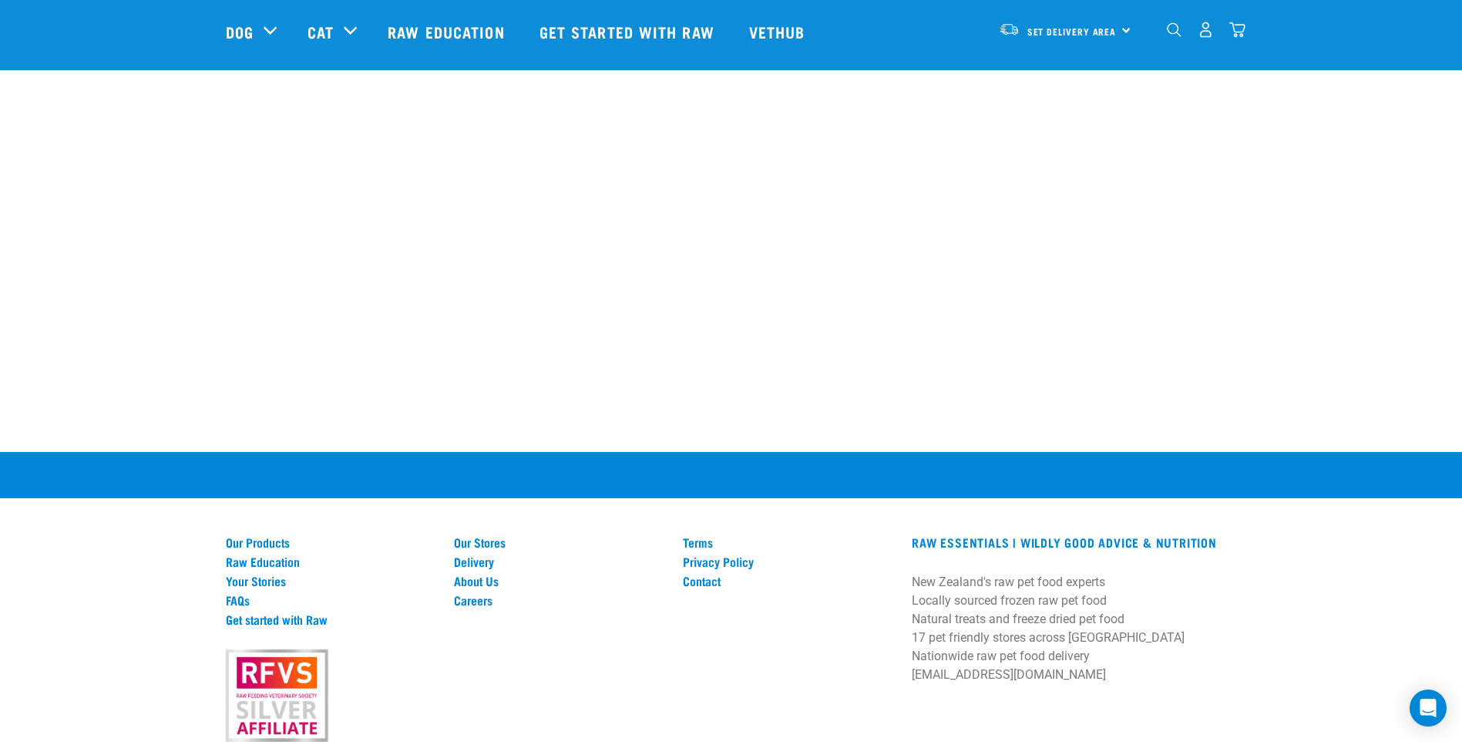
scroll to position [3369, 0]
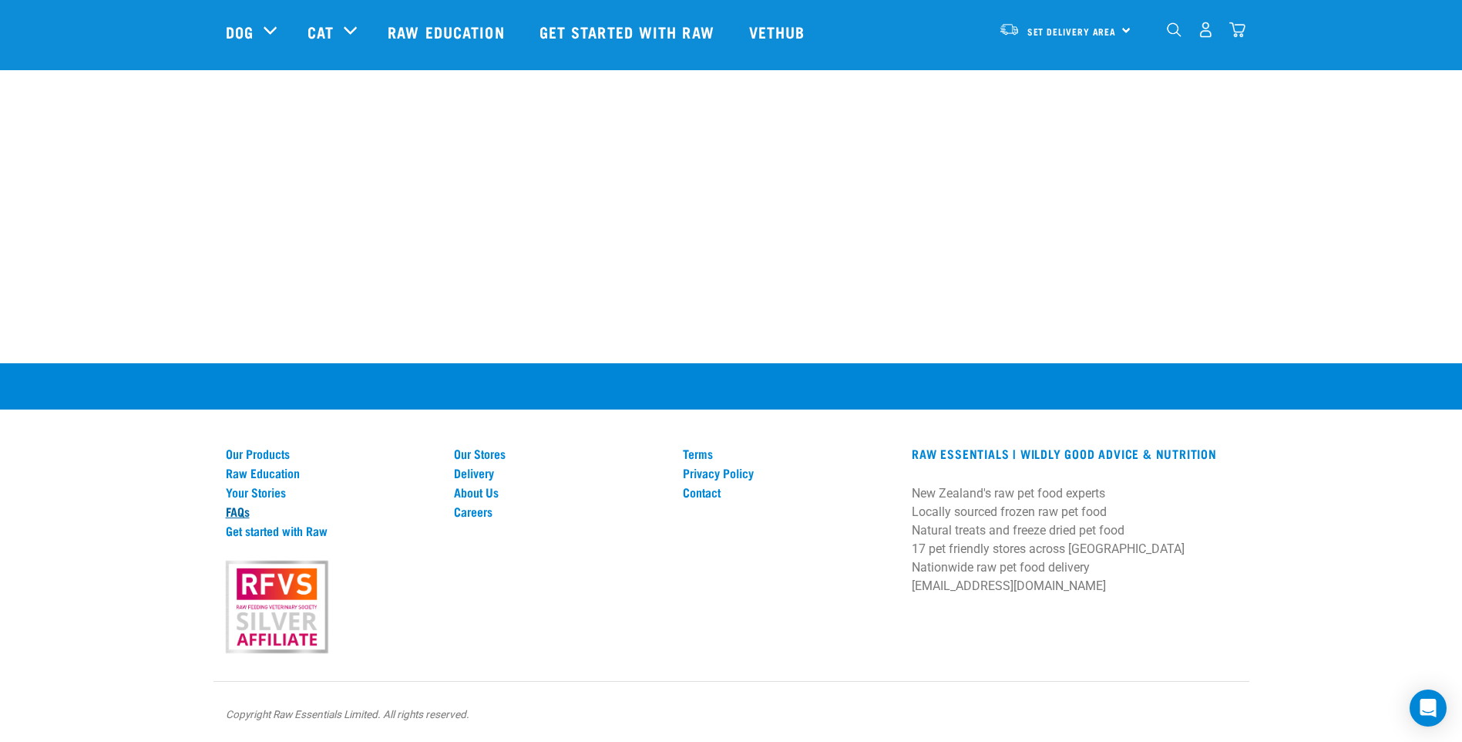
click at [230, 504] on link "FAQs" at bounding box center [331, 511] width 210 height 14
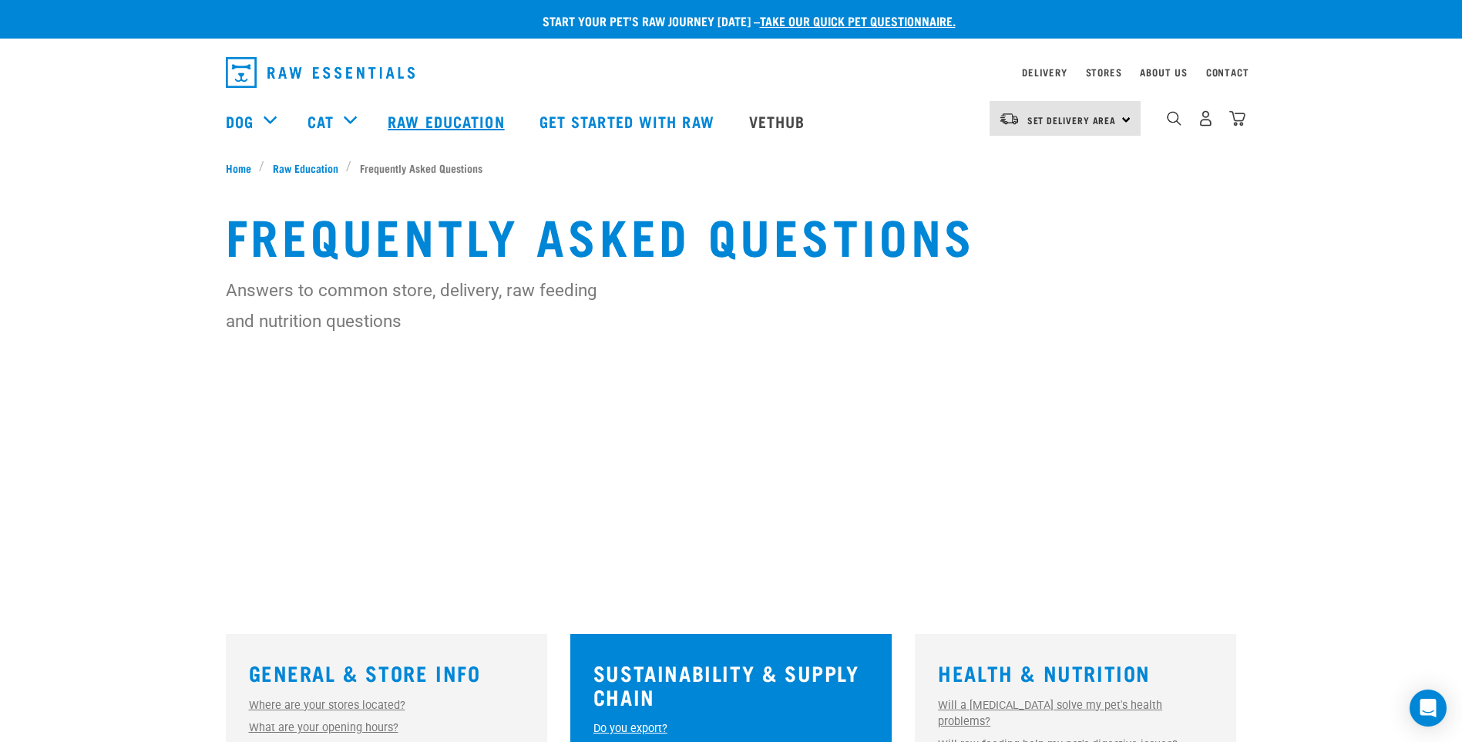
click at [415, 128] on link "Raw Education" at bounding box center [447, 121] width 151 height 62
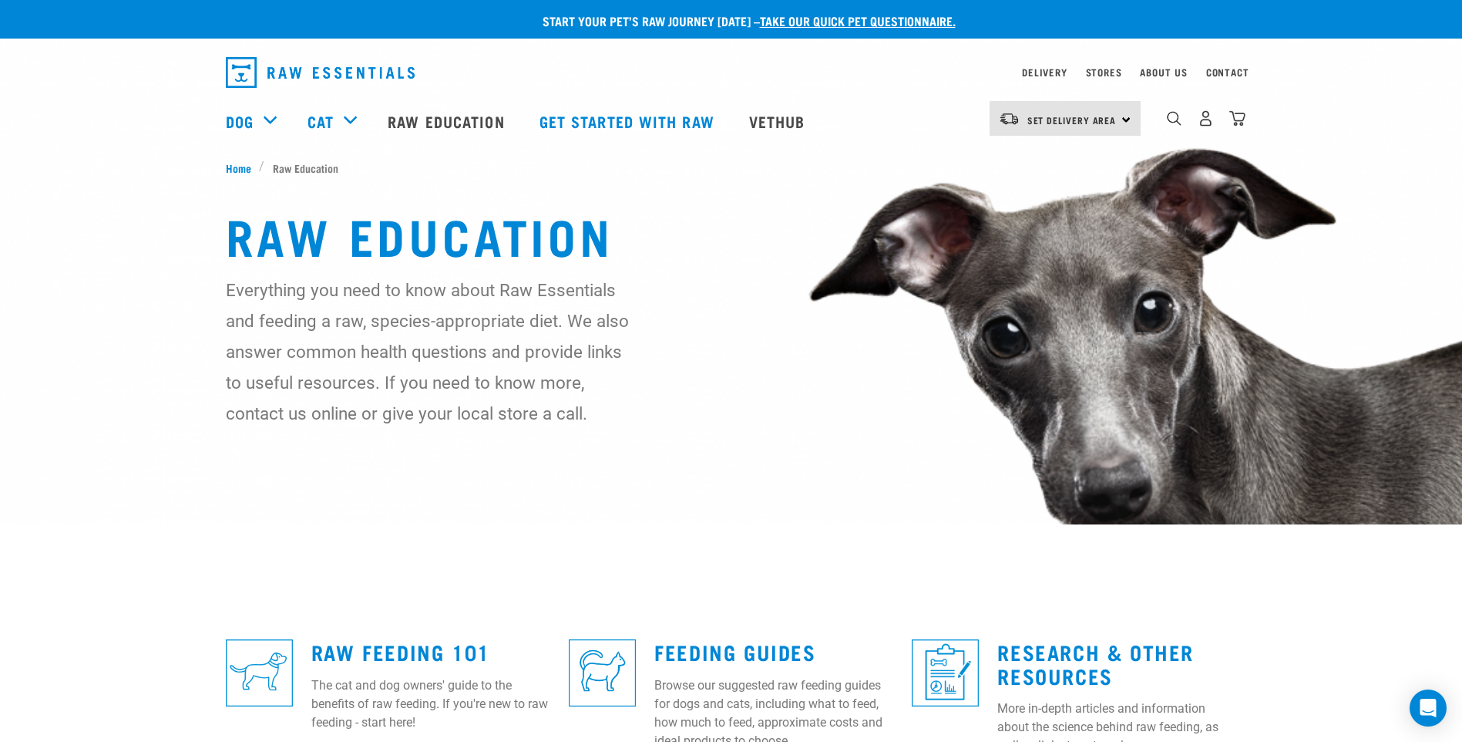
drag, startPoint x: 660, startPoint y: 213, endPoint x: 658, endPoint y: 307, distance: 94.1
drag, startPoint x: 658, startPoint y: 307, endPoint x: 693, endPoint y: 205, distance: 107.7
click at [693, 205] on img at bounding box center [731, 439] width 1462 height 878
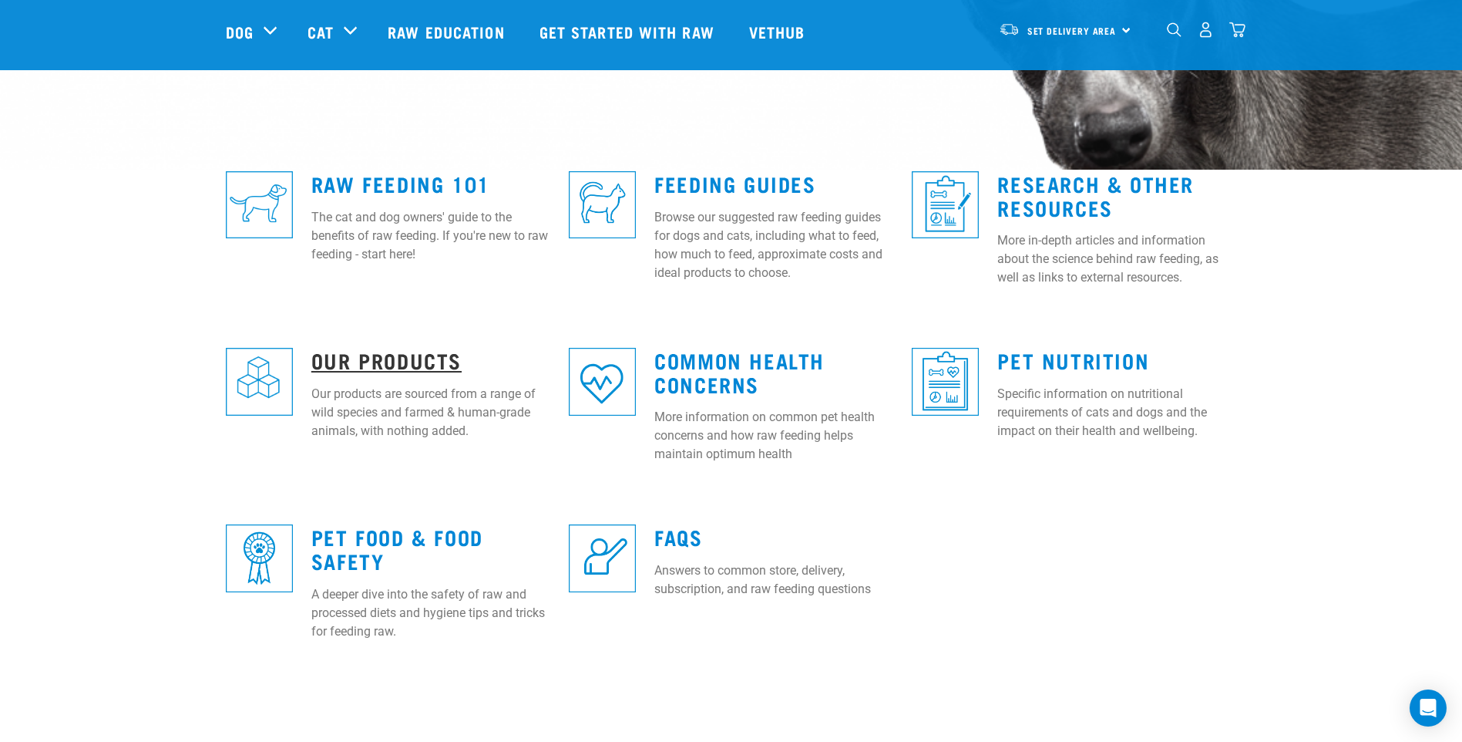
scroll to position [385, 0]
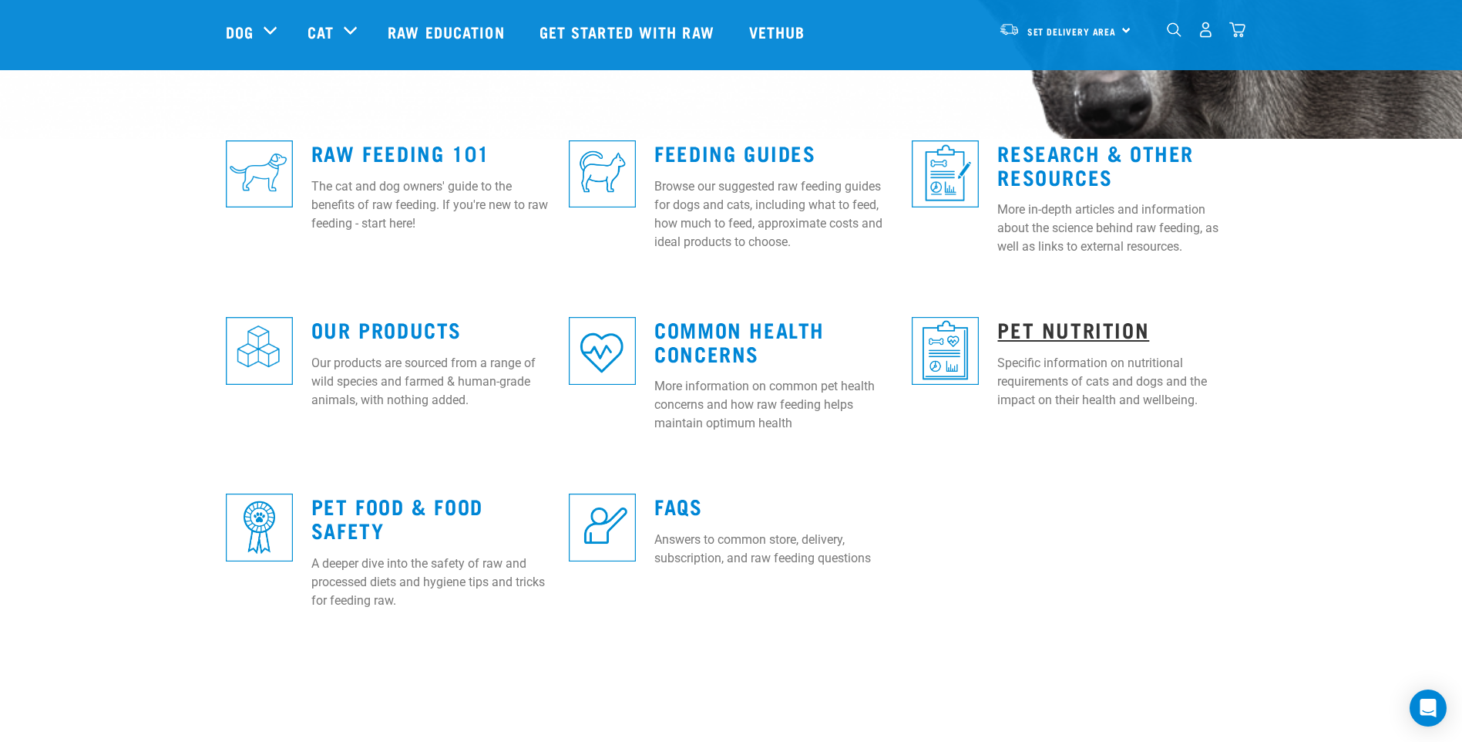
click at [1051, 323] on link "Pet Nutrition" at bounding box center [1073, 329] width 152 height 12
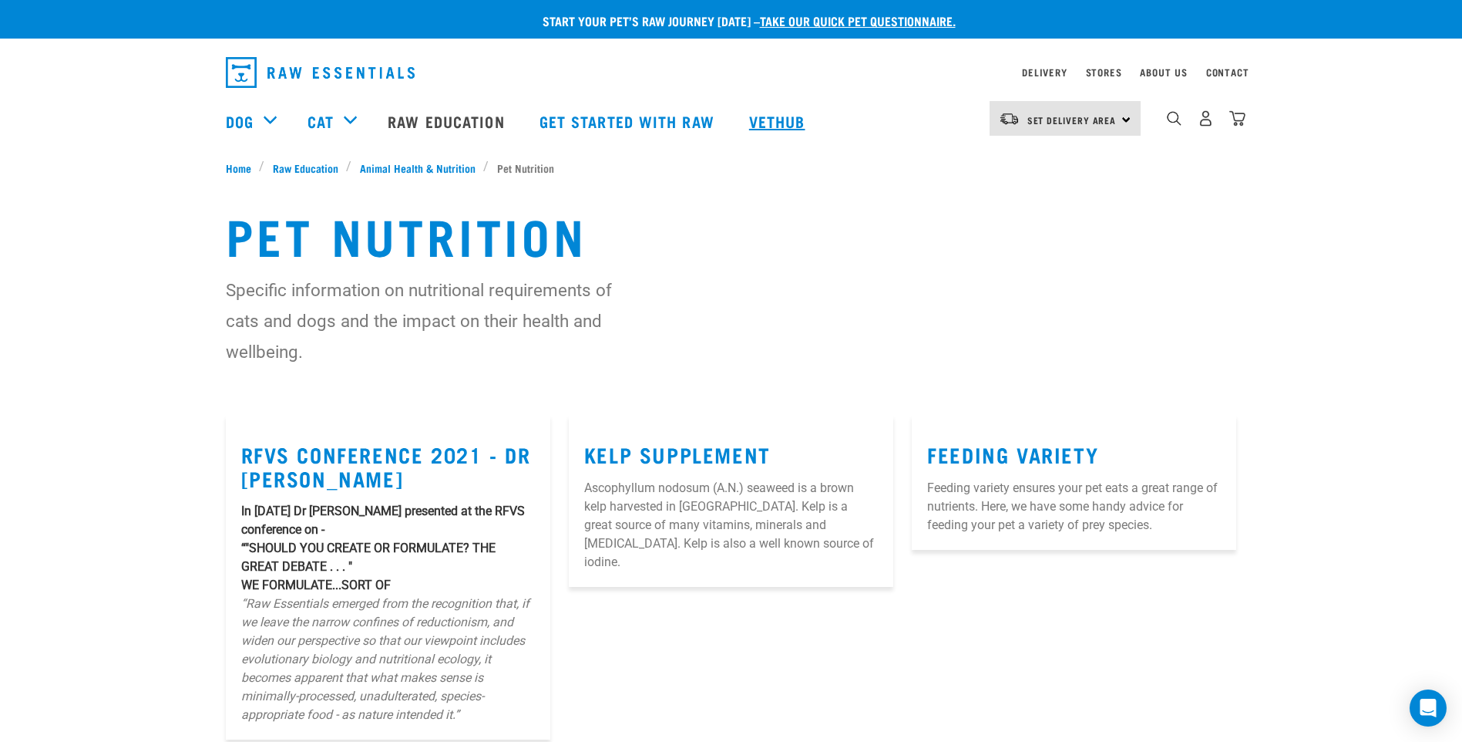
click at [779, 126] on link "Vethub" at bounding box center [779, 121] width 91 height 62
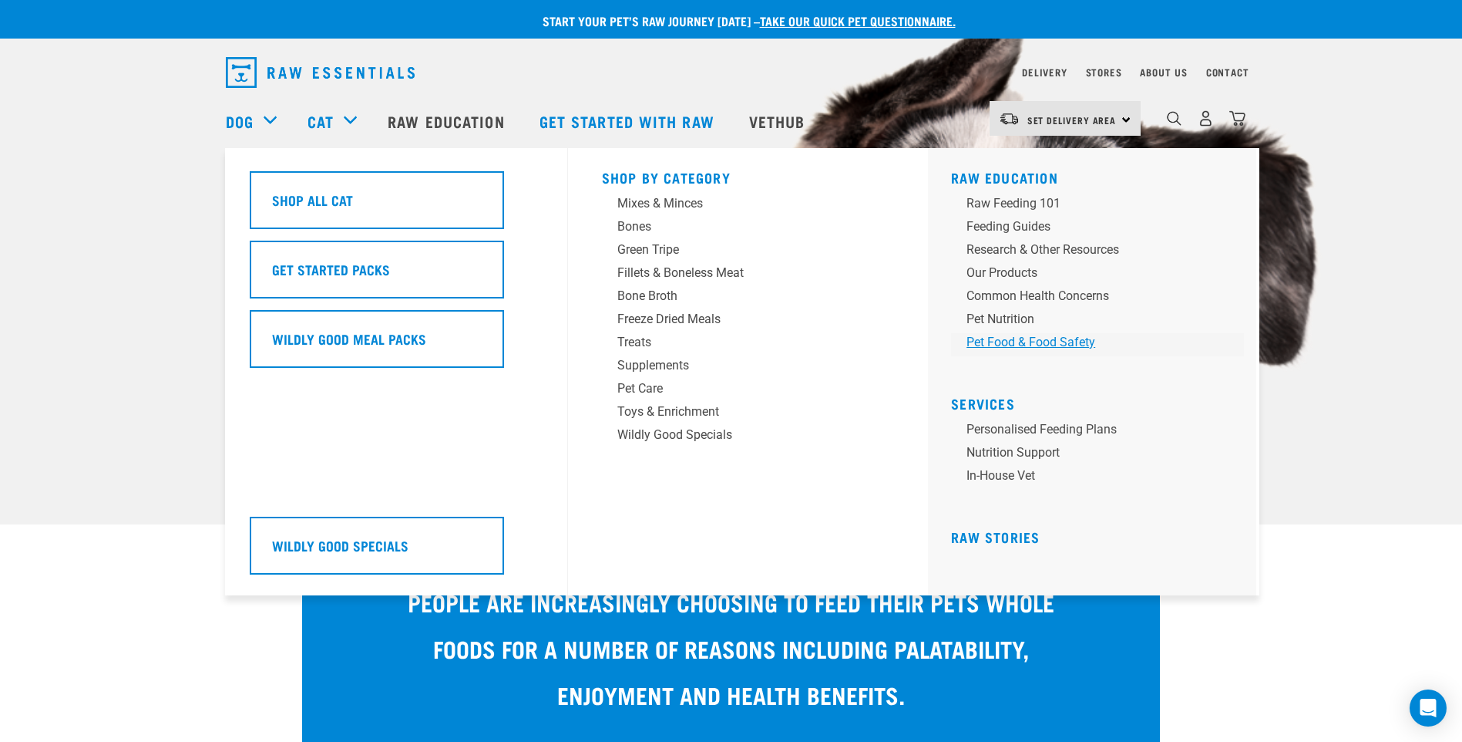
click at [1051, 351] on div "Pet Food & Food Safety" at bounding box center [1087, 342] width 240 height 18
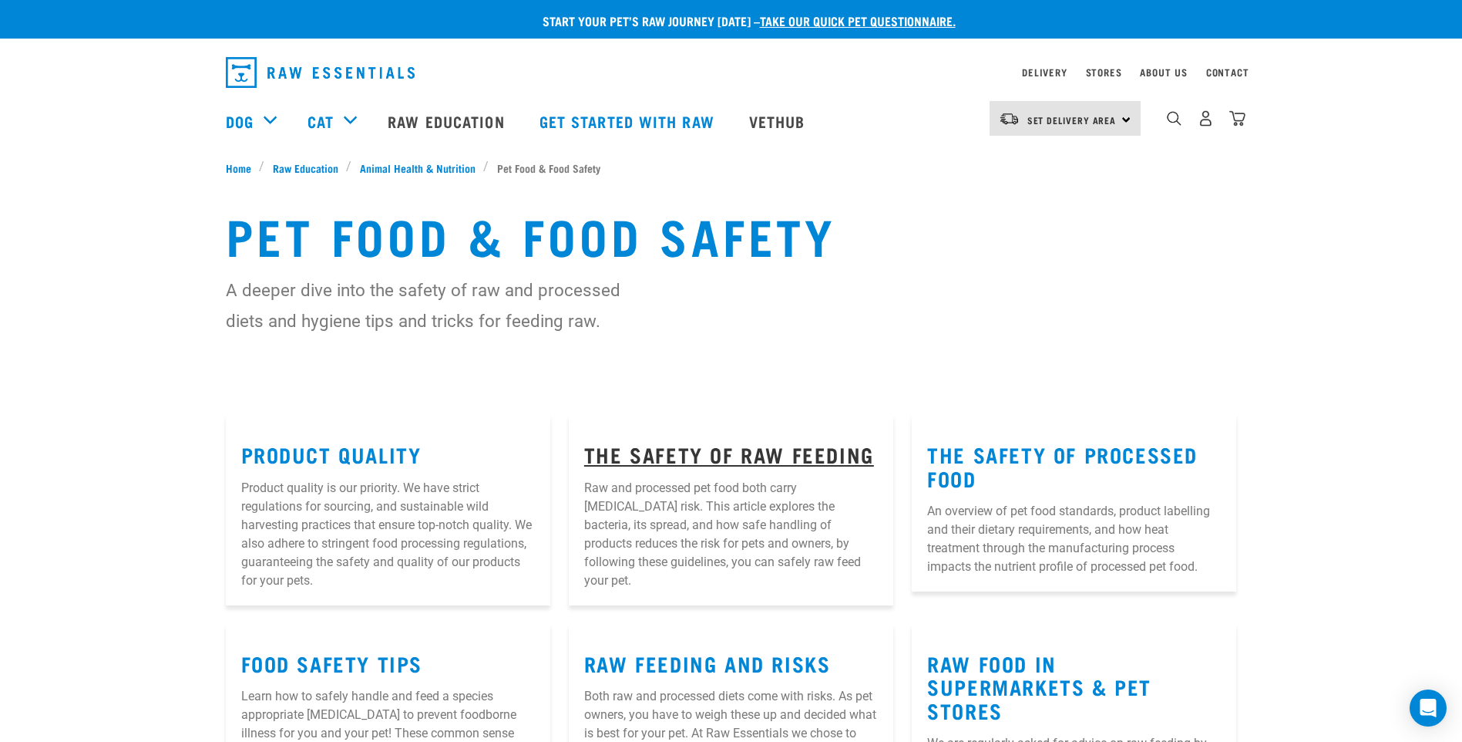
click at [751, 448] on link "The Safety of Raw Feeding" at bounding box center [729, 454] width 290 height 12
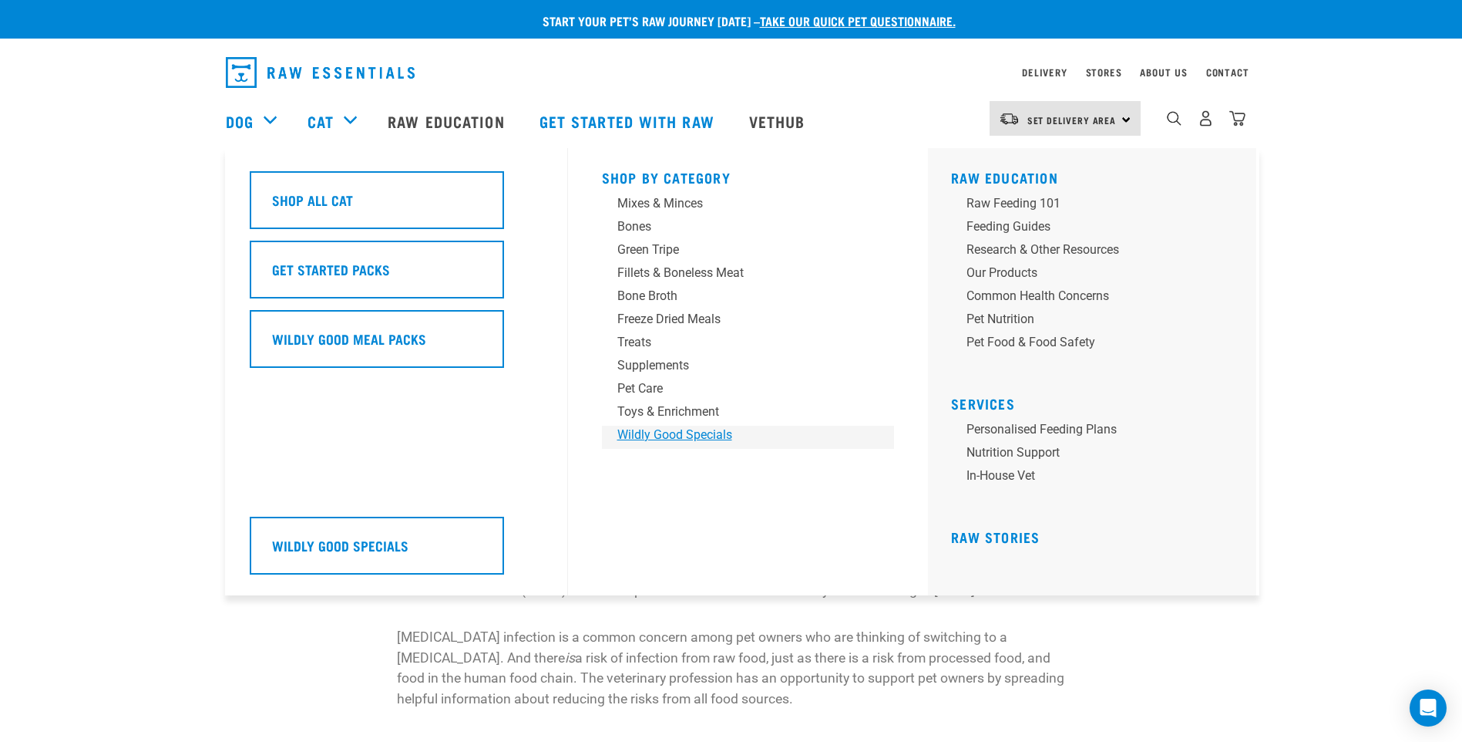
click at [701, 436] on div "Wildly Good Specials" at bounding box center [737, 434] width 240 height 18
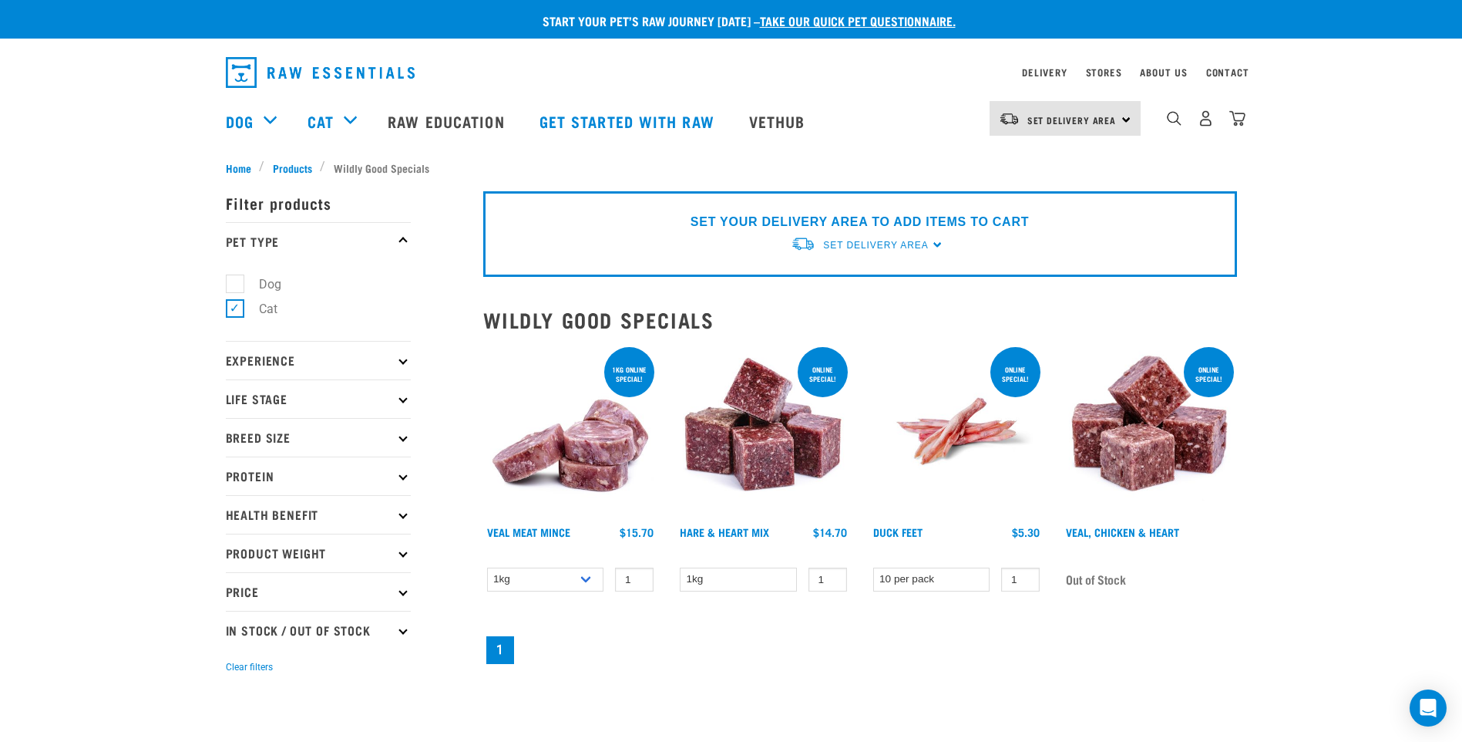
click at [396, 473] on p "Protein" at bounding box center [318, 475] width 185 height 39
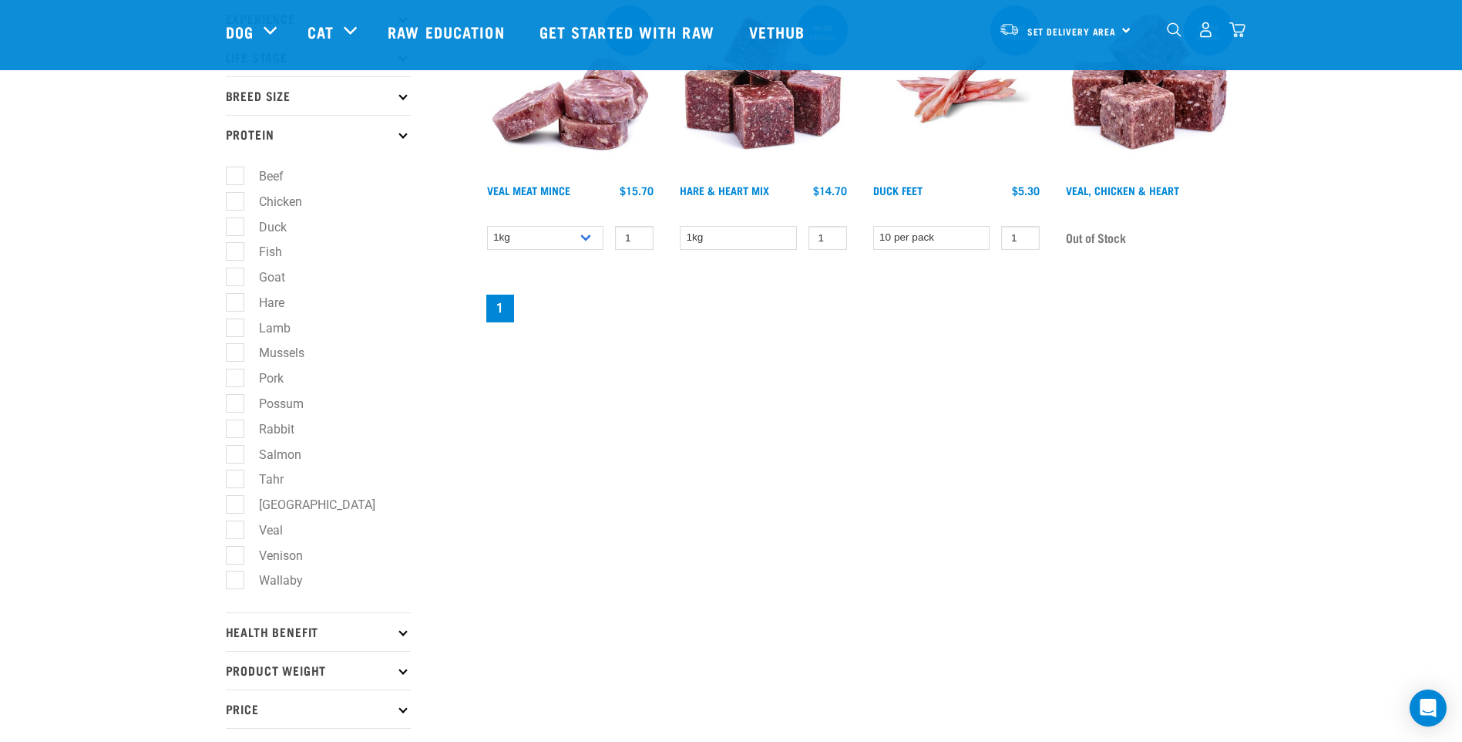
scroll to position [231, 0]
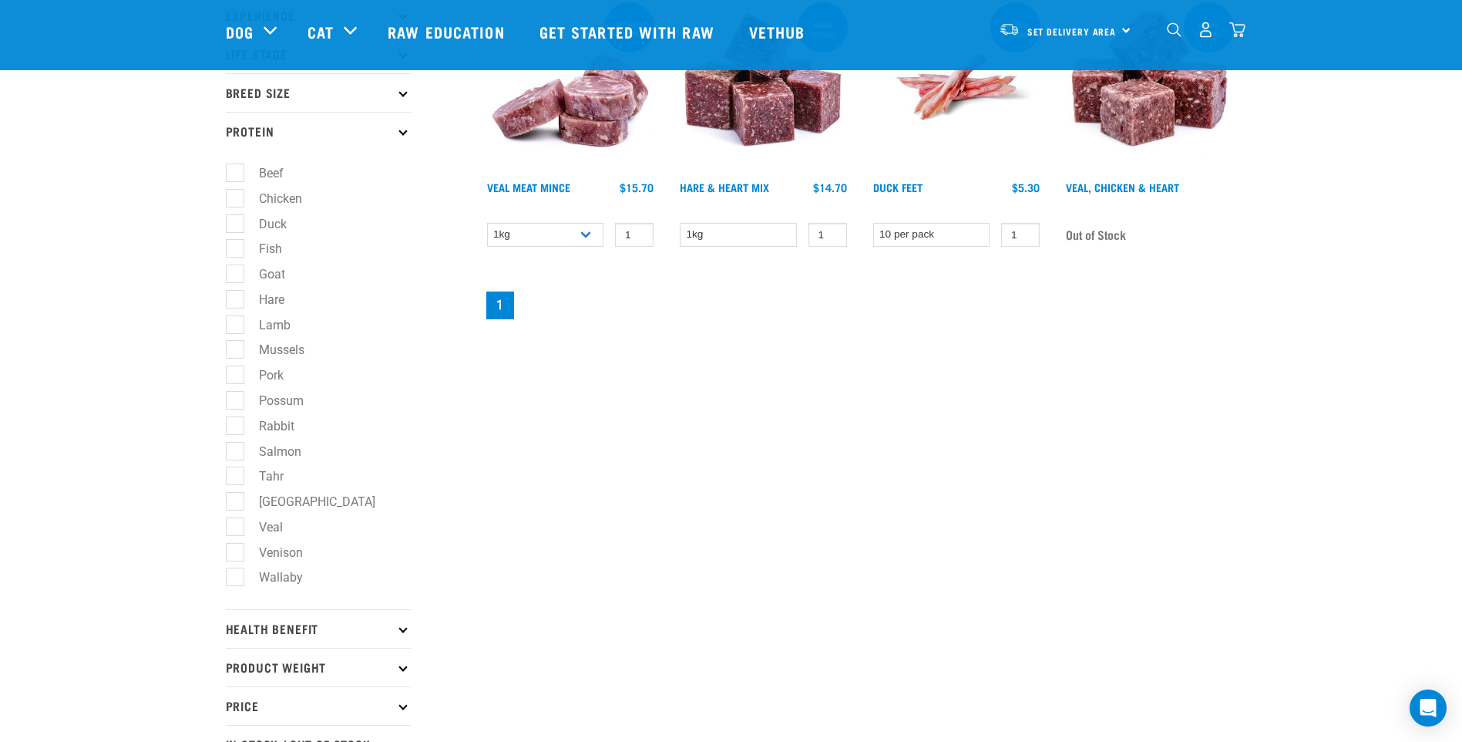
click at [234, 428] on label "Rabbit" at bounding box center [267, 425] width 66 height 19
click at [234, 428] on input "Rabbit" at bounding box center [231, 423] width 10 height 10
checkbox input "true"
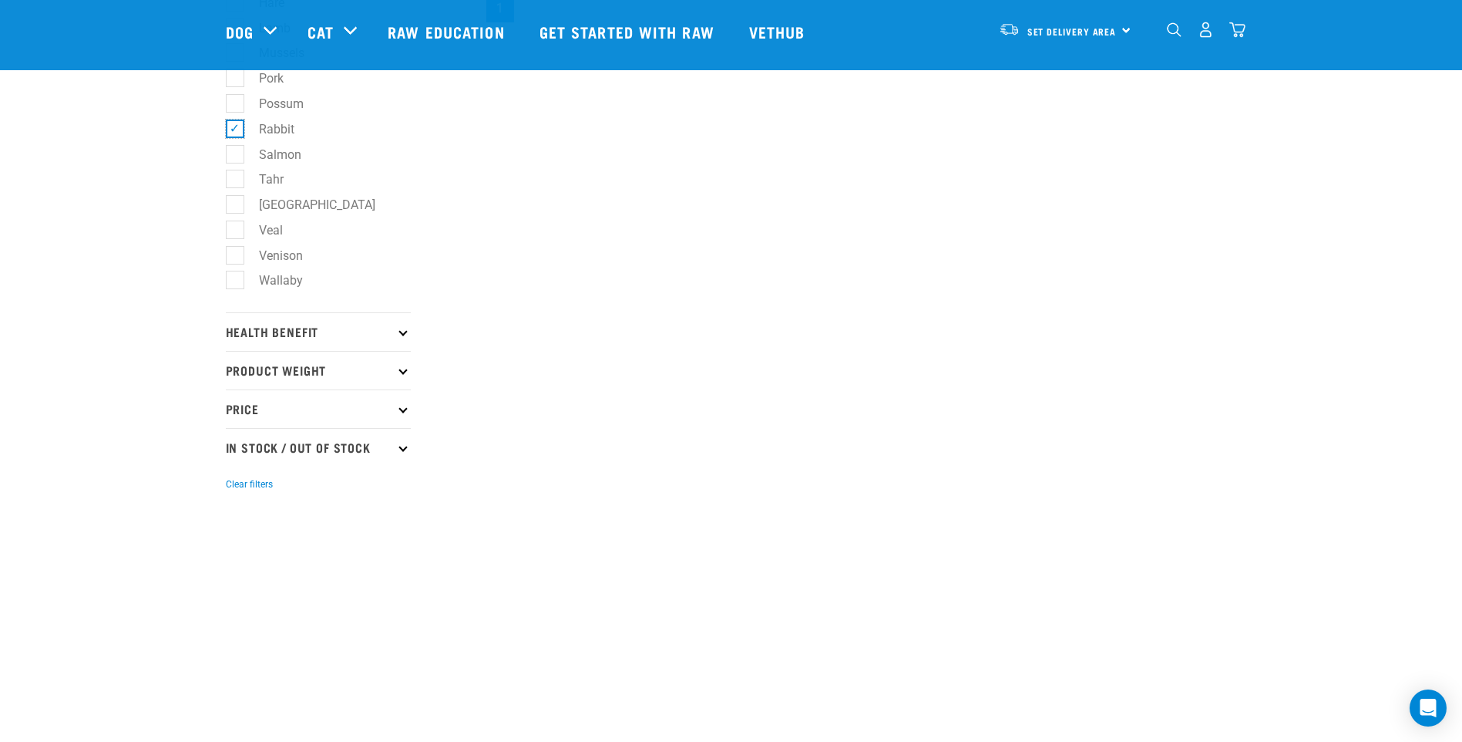
scroll to position [617, 0]
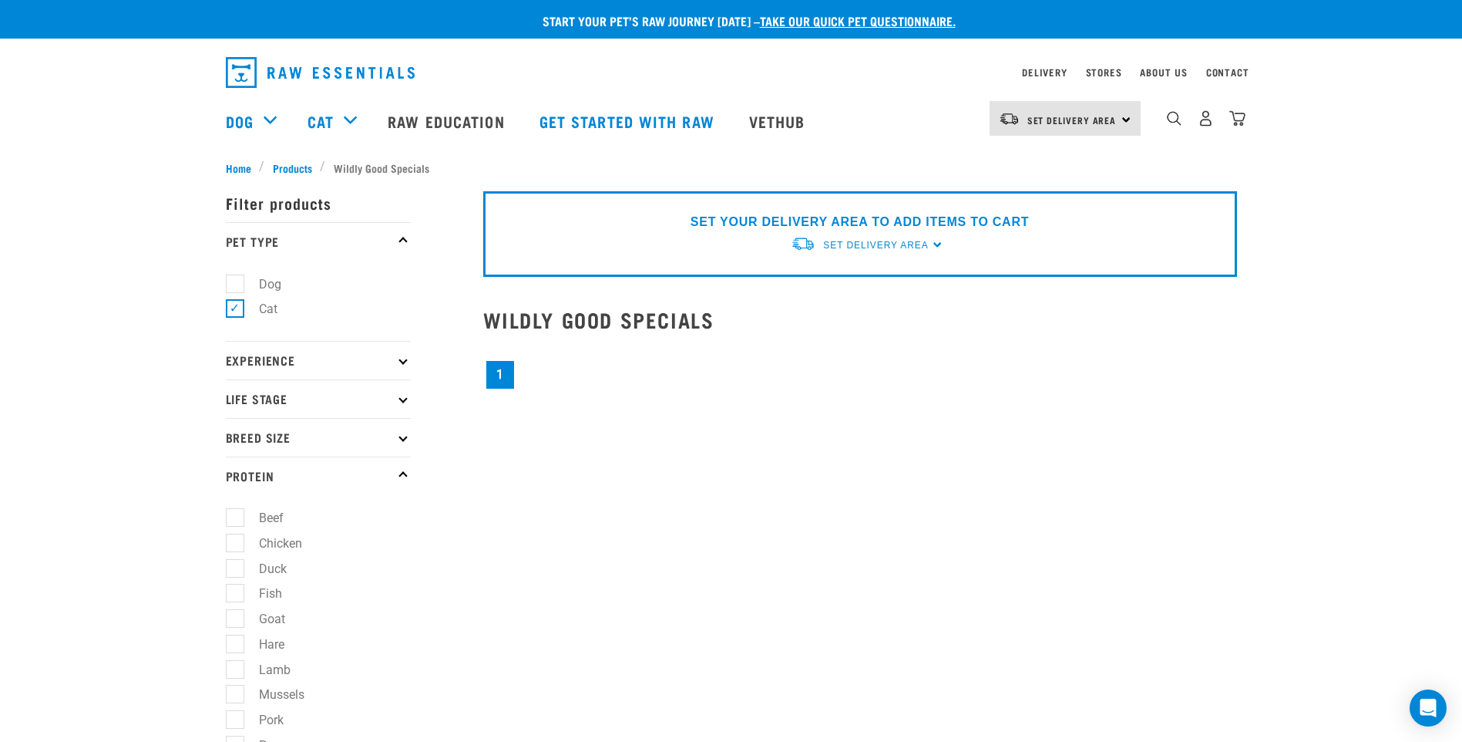
click at [234, 306] on label "Cat" at bounding box center [258, 308] width 49 height 19
click at [232, 306] on input "Cat" at bounding box center [231, 306] width 10 height 10
checkbox input "false"
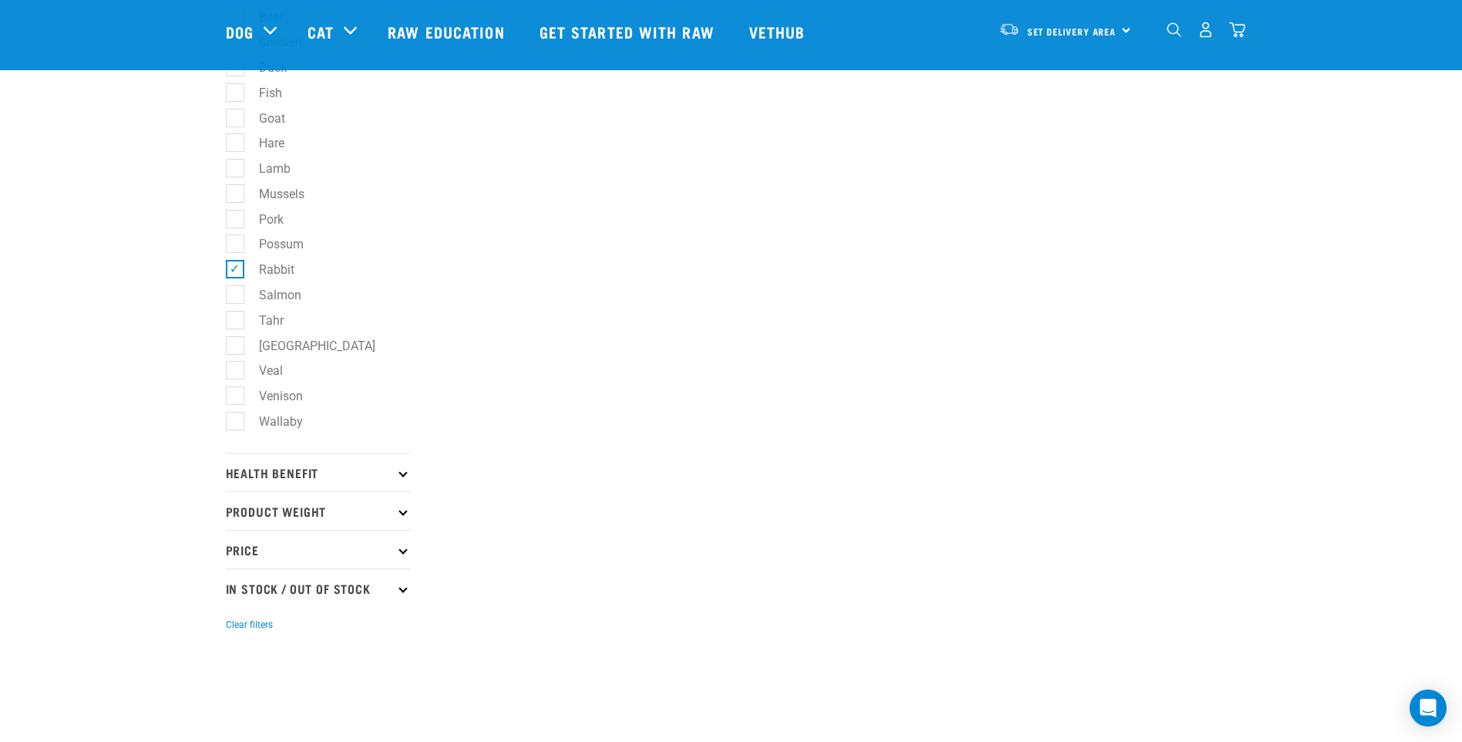
scroll to position [462, 0]
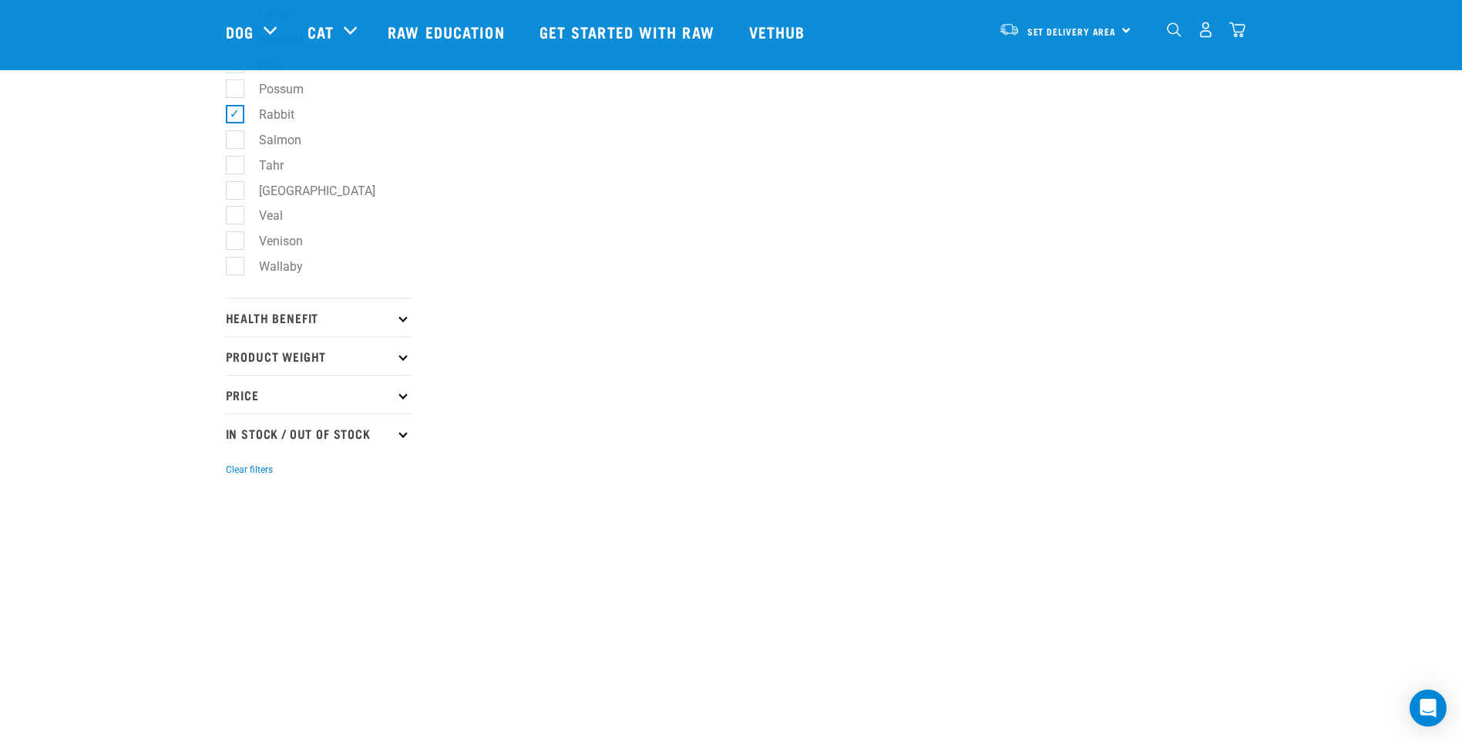
click at [264, 426] on p "In Stock / Out Of Stock" at bounding box center [318, 432] width 185 height 39
click at [234, 473] on label "In Stock" at bounding box center [271, 475] width 75 height 19
click at [229, 473] on input "In Stock" at bounding box center [231, 472] width 10 height 10
checkbox input "true"
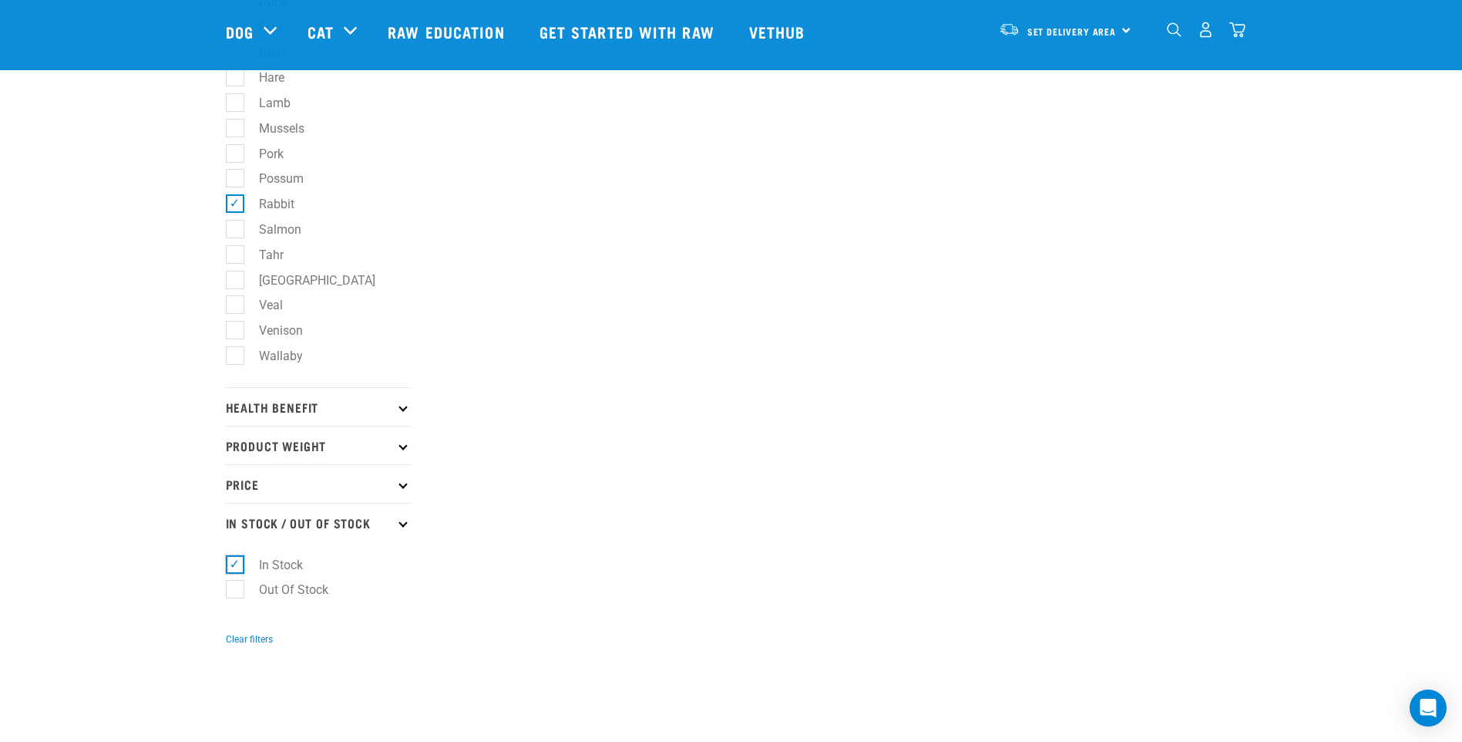
scroll to position [189, 0]
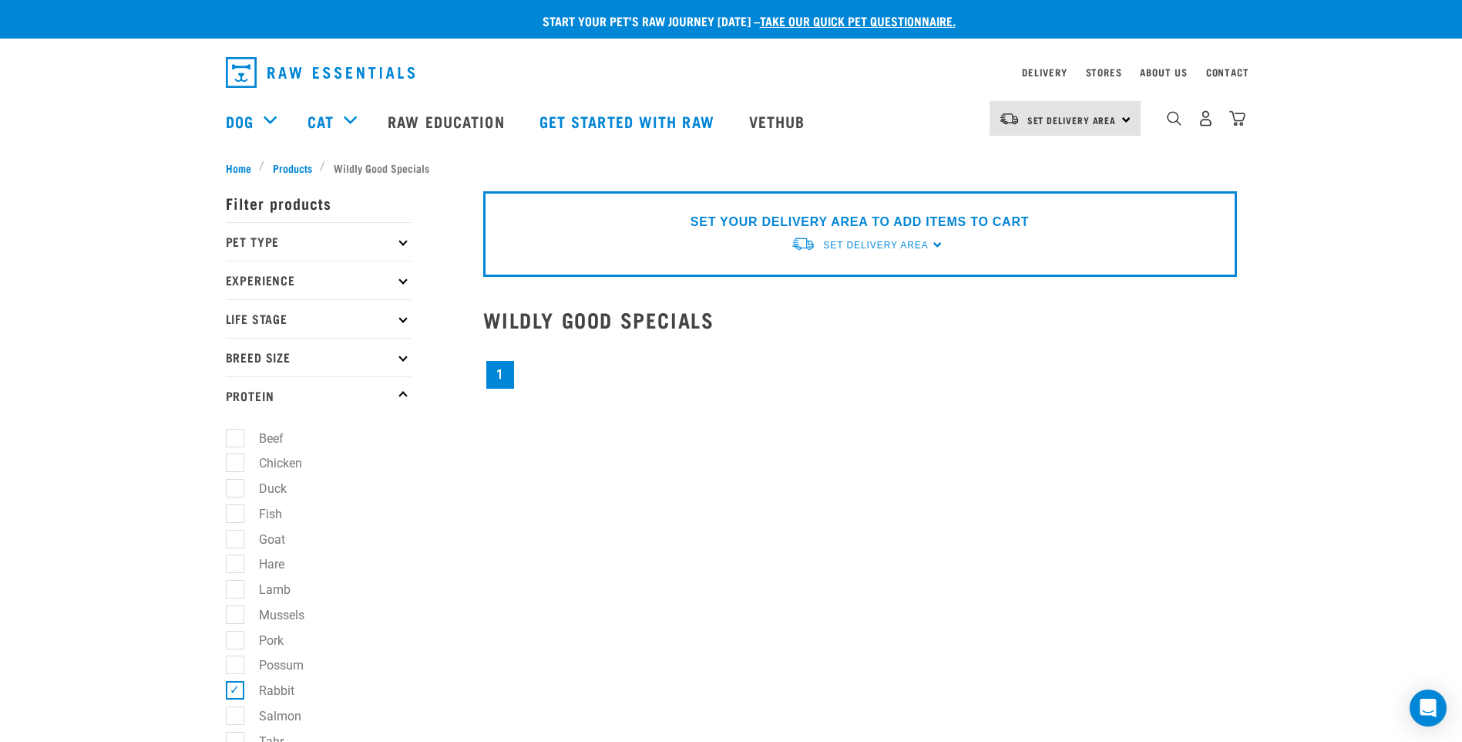
scroll to position [308, 0]
